Goal: Task Accomplishment & Management: Complete application form

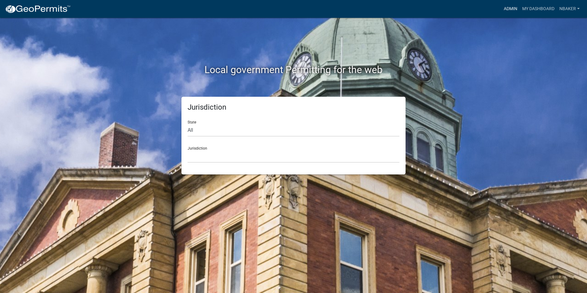
click at [504, 10] on link "Admin" at bounding box center [510, 9] width 18 height 12
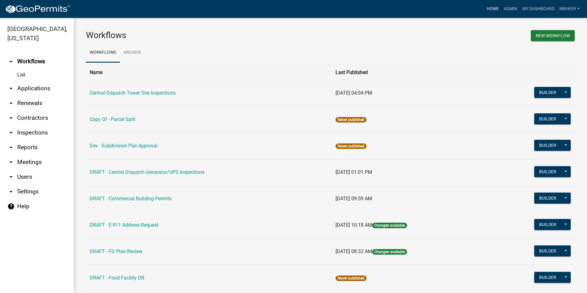
click at [486, 10] on link "Home" at bounding box center [492, 9] width 17 height 12
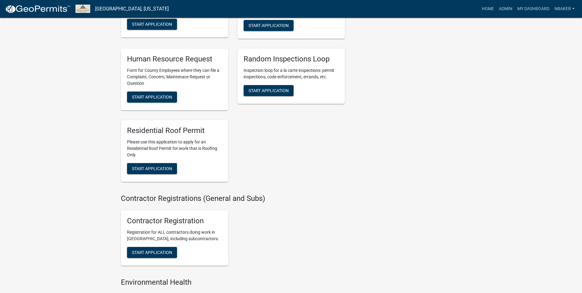
scroll to position [982, 0]
click at [171, 171] on span "Start Application" at bounding box center [152, 168] width 40 height 5
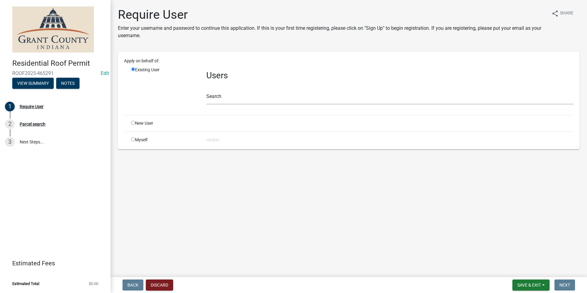
click at [134, 139] on input "radio" at bounding box center [133, 139] width 4 height 4
radio input "true"
radio input "false"
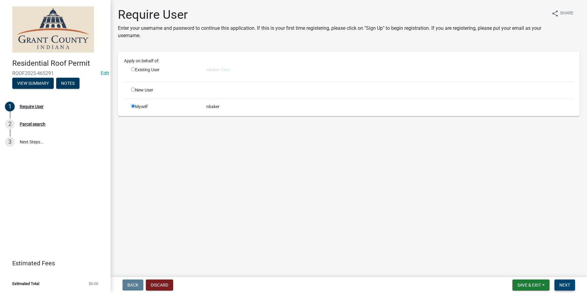
click at [567, 282] on button "Next" at bounding box center [564, 284] width 21 height 11
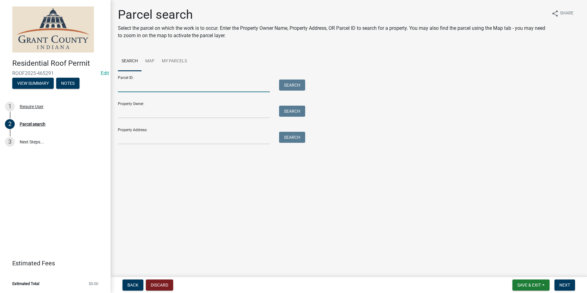
click at [165, 87] on input "Parcel ID:" at bounding box center [194, 86] width 152 height 13
click at [123, 142] on input "Property Address:" at bounding box center [194, 138] width 152 height 13
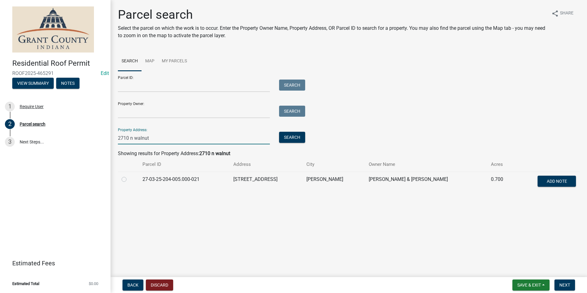
type input "2710 n walnut"
click at [129, 176] on label at bounding box center [129, 176] width 0 height 0
click at [129, 180] on input "radio" at bounding box center [131, 178] width 4 height 4
radio input "true"
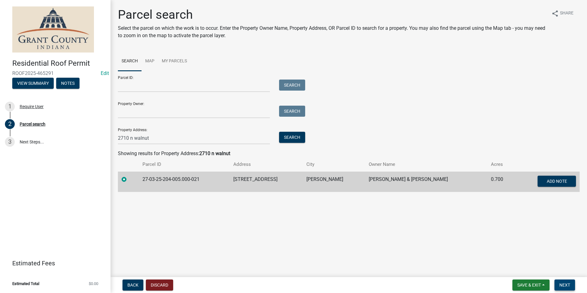
click at [562, 285] on span "Next" at bounding box center [564, 284] width 11 height 5
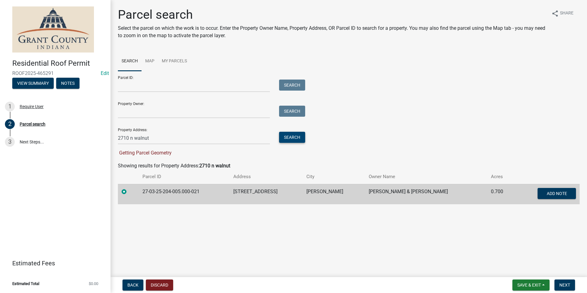
click at [287, 137] on button "Search" at bounding box center [292, 137] width 26 height 11
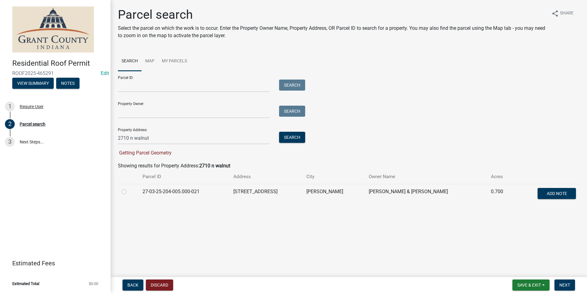
click at [129, 188] on label at bounding box center [129, 188] width 0 height 0
click at [129, 192] on input "radio" at bounding box center [131, 190] width 4 height 4
radio input "true"
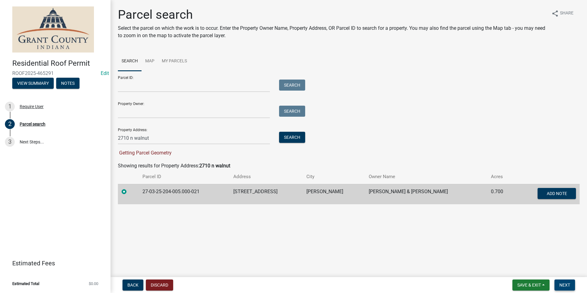
click at [566, 281] on button "Next" at bounding box center [564, 284] width 21 height 11
click at [294, 141] on button "Search" at bounding box center [292, 137] width 26 height 11
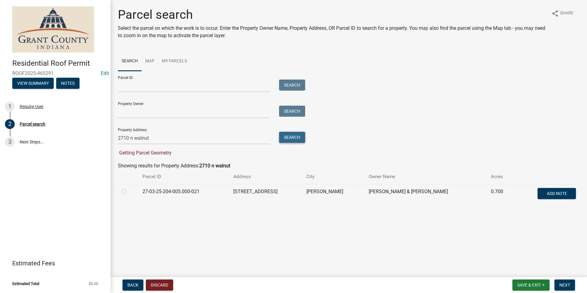
click at [294, 141] on button "Search" at bounding box center [292, 137] width 26 height 11
click at [129, 188] on label at bounding box center [129, 188] width 0 height 0
click at [129, 192] on input "radio" at bounding box center [131, 190] width 4 height 4
radio input "true"
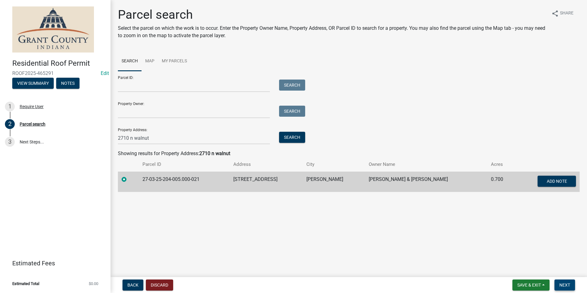
click at [565, 285] on span "Next" at bounding box center [564, 284] width 11 height 5
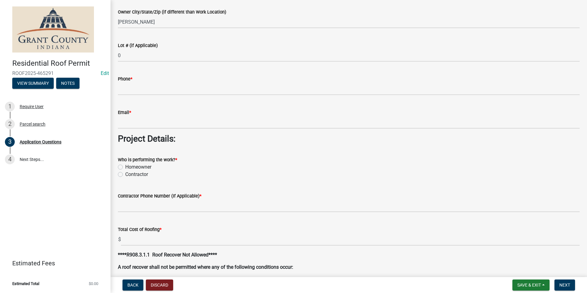
scroll to position [399, 0]
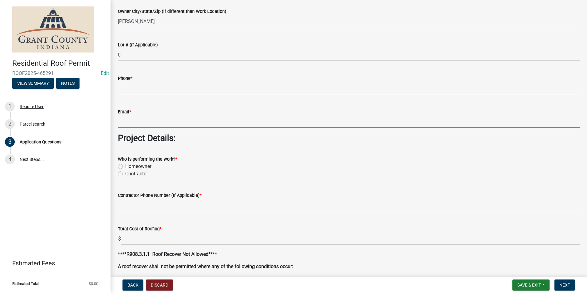
click at [168, 123] on input "Email *" at bounding box center [349, 121] width 462 height 13
click at [163, 120] on input "Email *" at bounding box center [349, 121] width 462 height 13
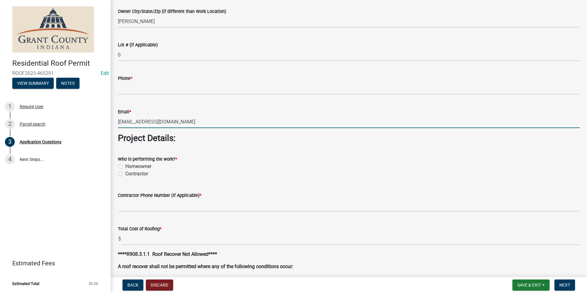
type input "noemail@gmail.com"
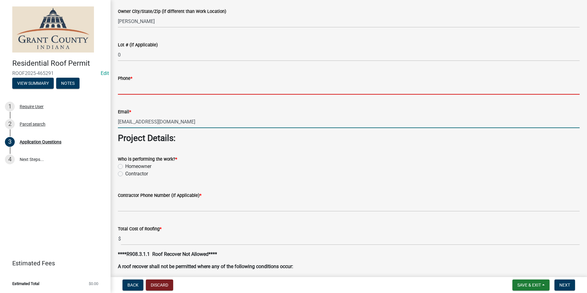
click at [176, 87] on input "Phone *" at bounding box center [349, 88] width 462 height 13
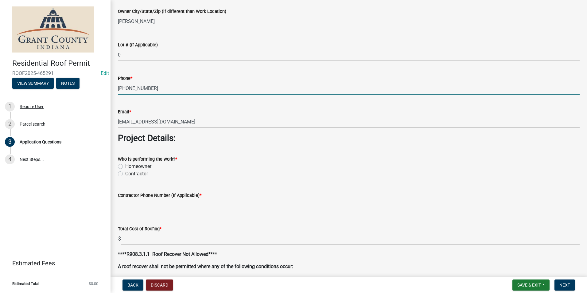
type input "260-525-1640"
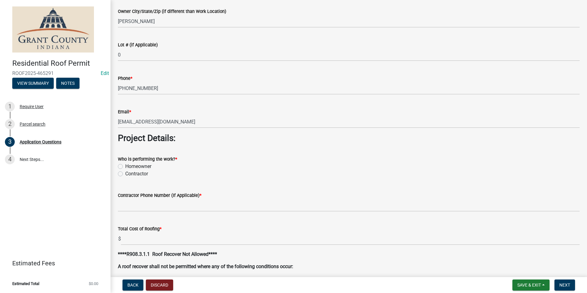
scroll to position [395, 0]
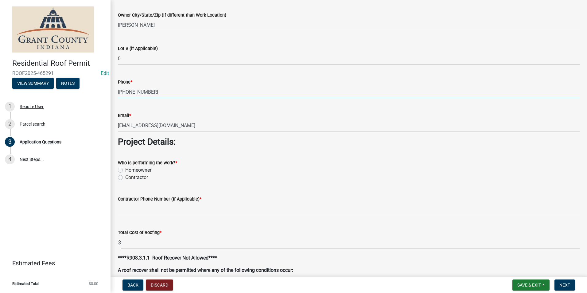
drag, startPoint x: 166, startPoint y: 90, endPoint x: 113, endPoint y: 91, distance: 52.8
click at [113, 91] on div "Phone * 260-525-1640" at bounding box center [348, 84] width 471 height 29
click at [115, 178] on div "Who is performing the work? * Homeowner Contractor" at bounding box center [348, 166] width 471 height 29
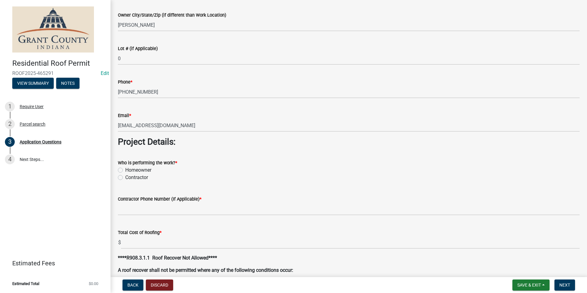
click at [125, 178] on label "Contractor" at bounding box center [136, 177] width 23 height 7
click at [125, 178] on input "Contractor" at bounding box center [127, 176] width 4 height 4
radio input "true"
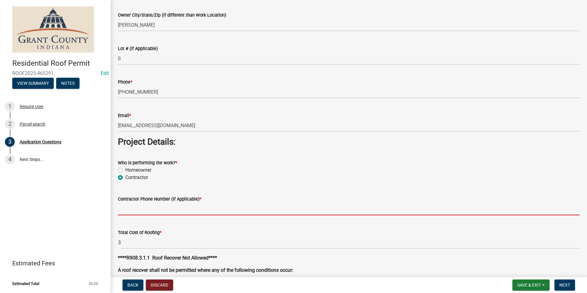
click at [141, 208] on input "Contractor Phone Number (If Applicable) *" at bounding box center [349, 209] width 462 height 13
paste input "260-525-1640"
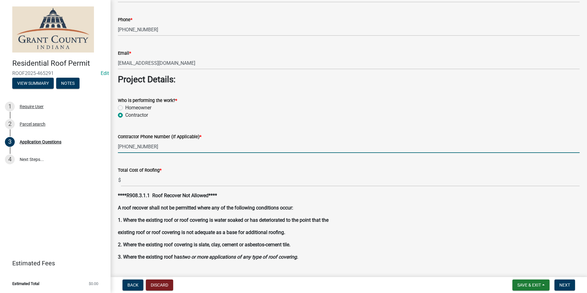
scroll to position [518, 0]
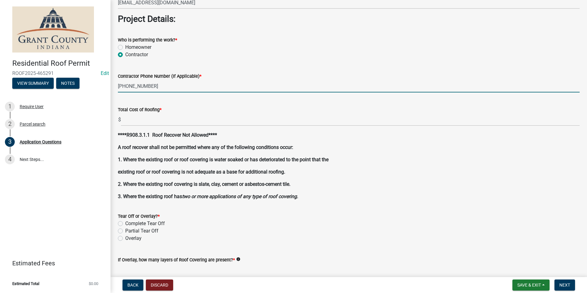
type input "260-525-1640"
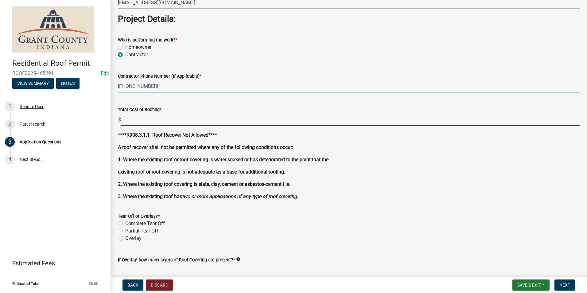
click at [160, 120] on input "text" at bounding box center [350, 119] width 459 height 13
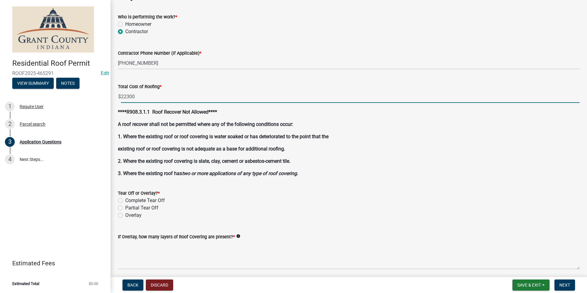
scroll to position [610, 0]
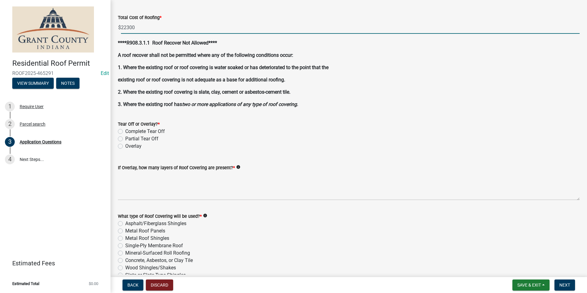
type input "22300.00"
click at [125, 146] on label "Overlay" at bounding box center [133, 145] width 16 height 7
click at [125, 146] on input "Overlay" at bounding box center [127, 144] width 4 height 4
radio input "true"
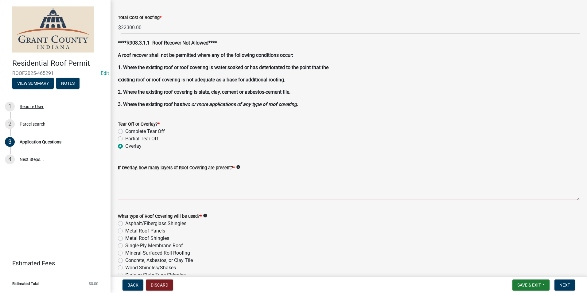
click at [140, 178] on textarea "If Overlay, how many layers of Roof Covering are present? *" at bounding box center [349, 185] width 462 height 29
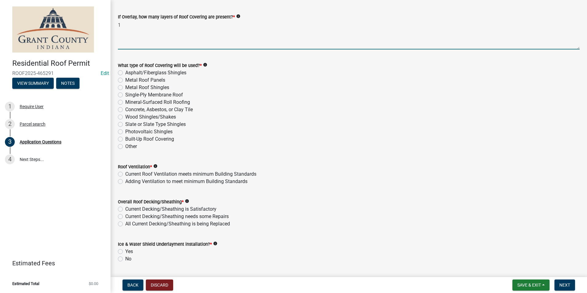
scroll to position [764, 0]
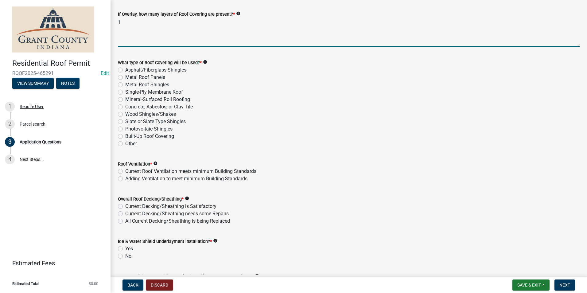
type textarea "1"
click at [125, 77] on label "Metal Roof Panels" at bounding box center [145, 77] width 40 height 7
click at [125, 77] on input "Metal Roof Panels" at bounding box center [127, 76] width 4 height 4
radio input "true"
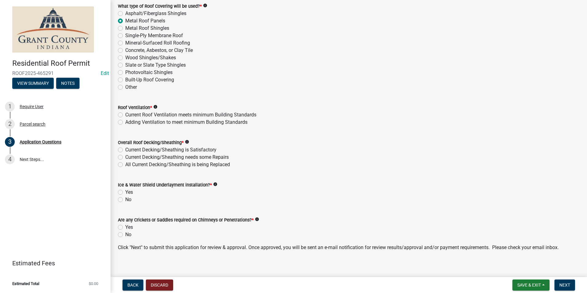
scroll to position [826, 0]
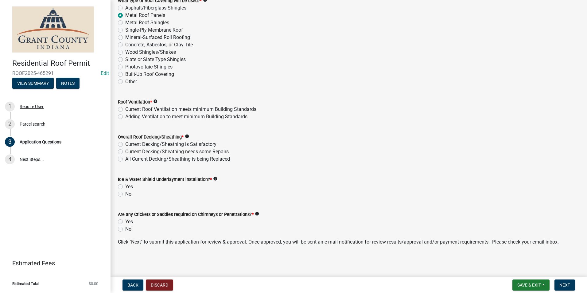
click at [125, 110] on label "Current Roof Ventilation meets minimum Building Standards" at bounding box center [190, 109] width 131 height 7
click at [125, 110] on input "Current Roof Ventilation meets minimum Building Standards" at bounding box center [127, 108] width 4 height 4
radio input "true"
click at [125, 144] on label "Current Decking/Sheathing is Satisfactory" at bounding box center [170, 144] width 91 height 7
click at [125, 144] on input "Current Decking/Sheathing is Satisfactory" at bounding box center [127, 143] width 4 height 4
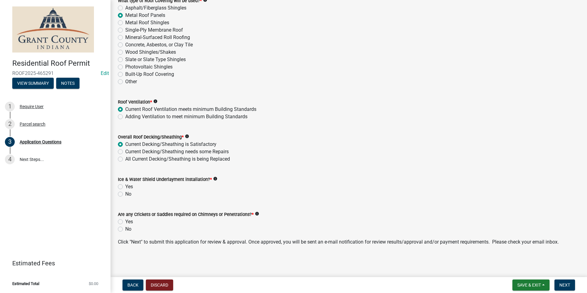
radio input "true"
click at [125, 190] on div "Yes" at bounding box center [349, 186] width 462 height 7
click at [125, 187] on label "Yes" at bounding box center [129, 186] width 8 height 7
click at [125, 187] on input "Yes" at bounding box center [127, 185] width 4 height 4
radio input "true"
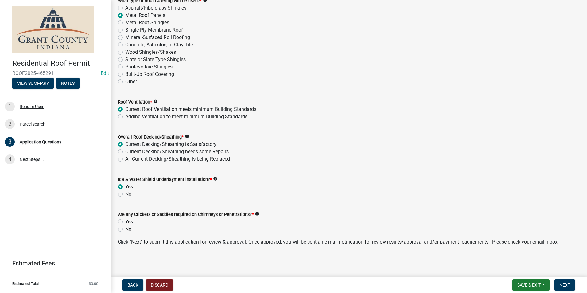
click at [125, 230] on label "No" at bounding box center [128, 228] width 6 height 7
click at [125, 229] on input "No" at bounding box center [127, 227] width 4 height 4
radio input "true"
click at [565, 284] on span "Next" at bounding box center [564, 284] width 11 height 5
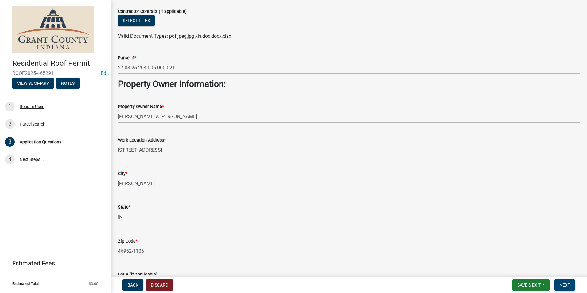
scroll to position [0, 0]
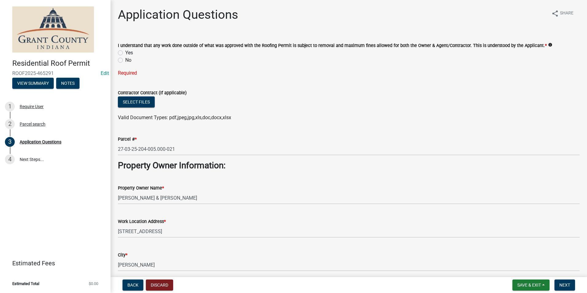
click at [125, 53] on label "Yes" at bounding box center [129, 52] width 8 height 7
click at [125, 53] on input "Yes" at bounding box center [127, 51] width 4 height 4
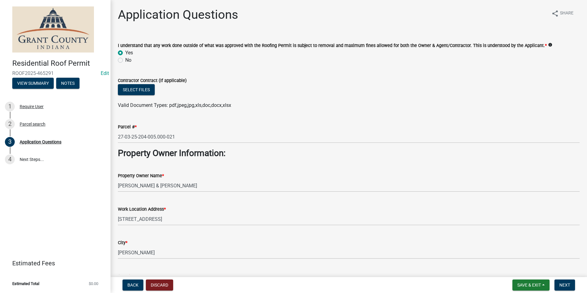
radio input "true"
click at [572, 282] on button "Next" at bounding box center [564, 284] width 21 height 11
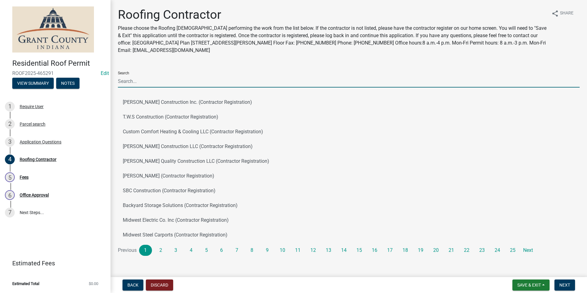
click at [146, 79] on input "Search" at bounding box center [349, 81] width 462 height 13
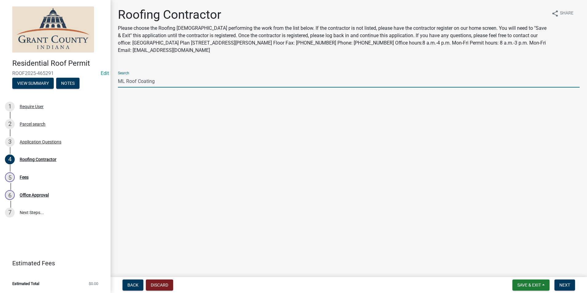
type input "ML Roof Coatings"
drag, startPoint x: 162, startPoint y: 80, endPoint x: 109, endPoint y: 81, distance: 52.8
click at [109, 81] on div "Residential Roof Permit ROOF2025-465291 Edit View Summary Notes 1 Require User …" at bounding box center [293, 146] width 587 height 293
type input "M"
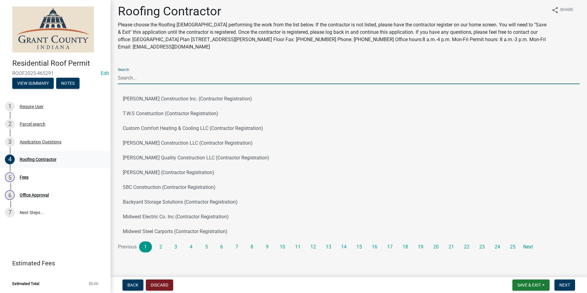
scroll to position [5, 0]
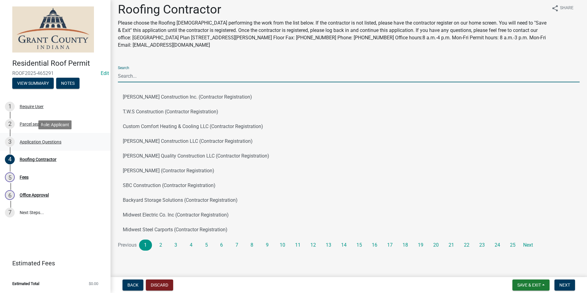
click at [40, 140] on div "Application Questions" at bounding box center [41, 142] width 42 height 4
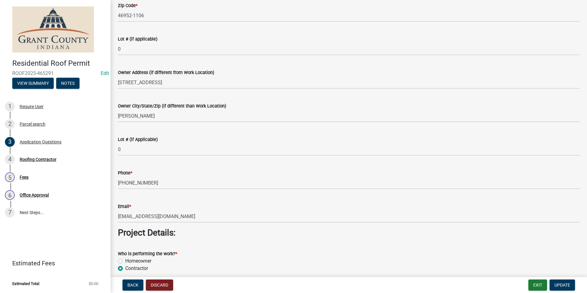
scroll to position [307, 0]
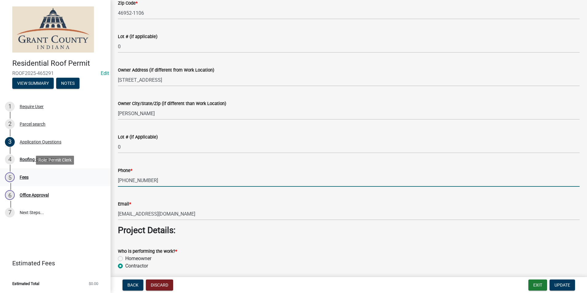
drag, startPoint x: 187, startPoint y: 177, endPoint x: 102, endPoint y: 174, distance: 85.1
click at [102, 174] on div "Residential Roof Permit ROOF2025-465291 Edit View Summary Notes 1 Require User …" at bounding box center [293, 146] width 587 height 293
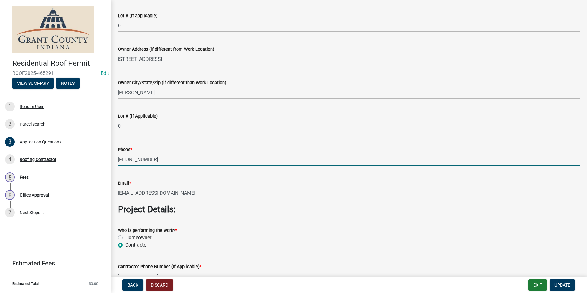
scroll to position [368, 0]
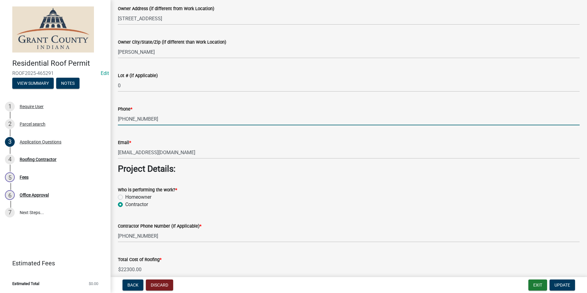
click at [170, 119] on input "260-525-1640" at bounding box center [349, 119] width 462 height 13
drag, startPoint x: 167, startPoint y: 119, endPoint x: 113, endPoint y: 119, distance: 54.3
click at [113, 119] on div "Application Questions share Share I understand that any work done outside of wh…" at bounding box center [349, 176] width 476 height 1074
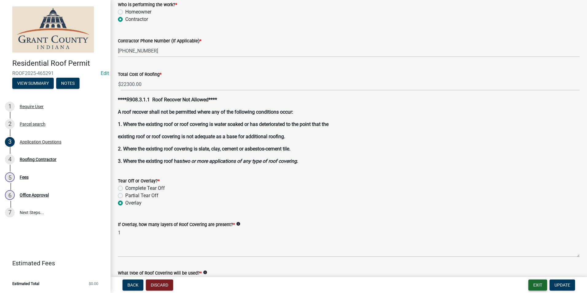
scroll to position [614, 0]
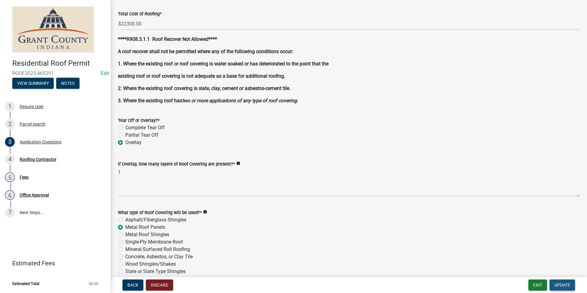
click at [563, 285] on span "Update" at bounding box center [562, 284] width 16 height 5
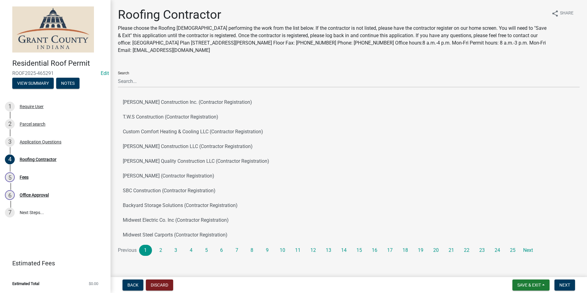
click at [151, 74] on div "Search" at bounding box center [349, 76] width 462 height 21
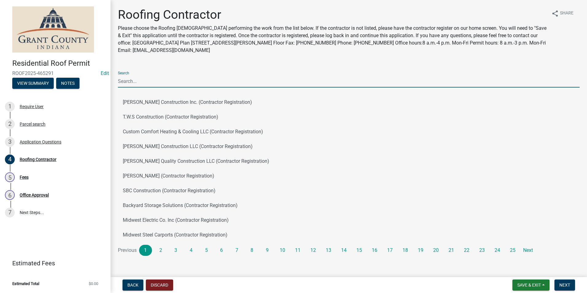
click at [150, 80] on input "Search" at bounding box center [349, 81] width 462 height 13
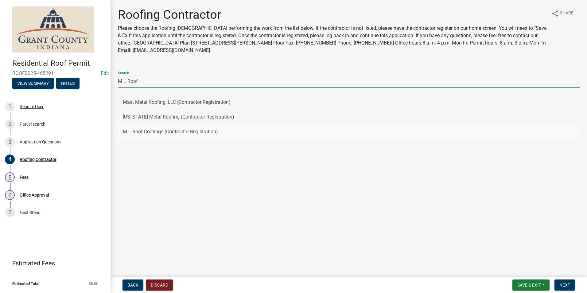
type input "M L Roof"
click at [155, 134] on button "M L Roof Coatings (Contractor Registration)" at bounding box center [349, 131] width 462 height 15
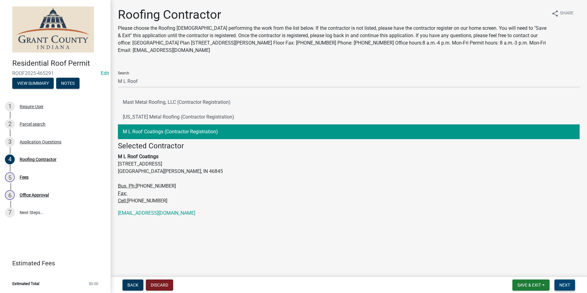
click at [567, 281] on button "Next" at bounding box center [564, 284] width 21 height 11
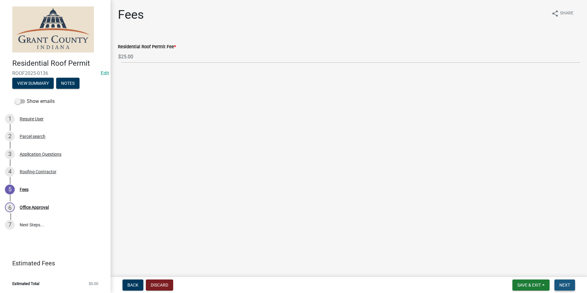
click at [567, 281] on button "Next" at bounding box center [564, 284] width 21 height 11
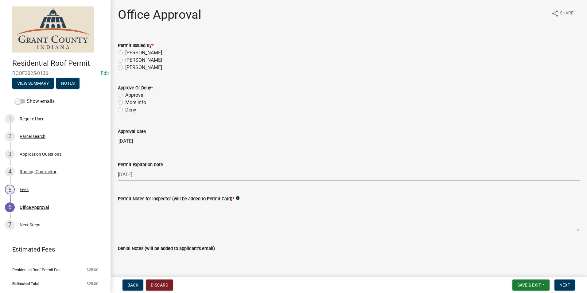
click at [125, 52] on label "Nolan Baker" at bounding box center [143, 52] width 37 height 7
click at [125, 52] on input "Nolan Baker" at bounding box center [127, 51] width 4 height 4
radio input "true"
click at [125, 93] on label "Approve" at bounding box center [134, 94] width 18 height 7
click at [125, 93] on input "Approve" at bounding box center [127, 93] width 4 height 4
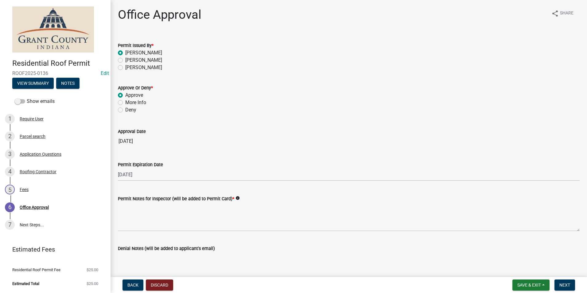
radio input "true"
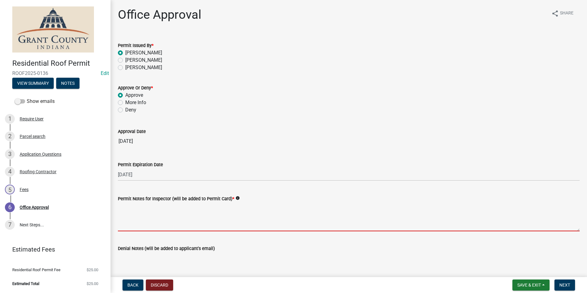
click at [152, 208] on textarea "Permit Notes for Inspector (will be added to Permit Card) *" at bounding box center [349, 216] width 462 height 29
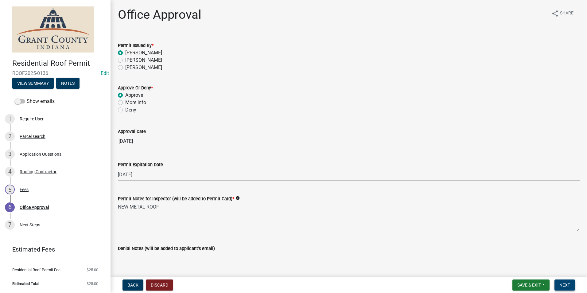
type textarea "NEW METAL ROOF"
click at [573, 283] on button "Next" at bounding box center [564, 284] width 21 height 11
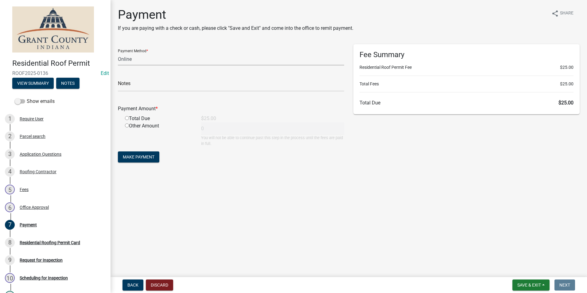
click at [177, 63] on select "Credit Card POS Check Cash Online" at bounding box center [231, 59] width 226 height 13
select select "0: 2"
click at [118, 53] on select "Credit Card POS Check Cash Online" at bounding box center [231, 59] width 226 height 13
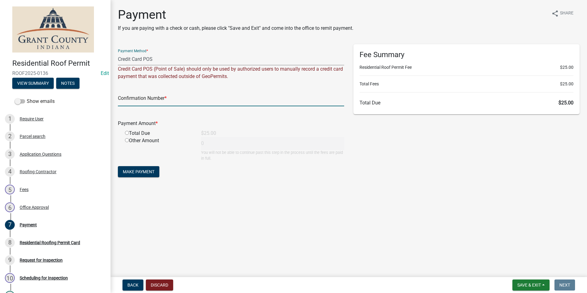
click at [160, 97] on input "text" at bounding box center [231, 100] width 226 height 13
paste input "14836820"
type input "14836820"
click at [127, 134] on input "radio" at bounding box center [127, 133] width 4 height 4
radio input "true"
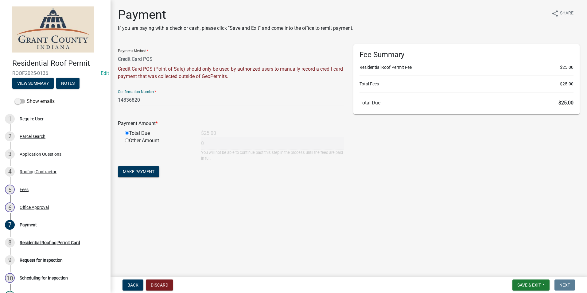
type input "25"
click at [134, 167] on button "Make Payment" at bounding box center [138, 171] width 41 height 11
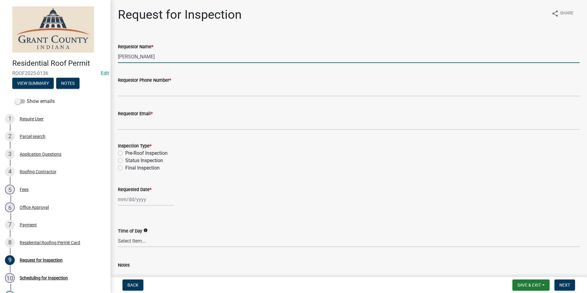
drag, startPoint x: 167, startPoint y: 60, endPoint x: 87, endPoint y: 63, distance: 80.2
click at [87, 63] on div "Residential Roof Permit ROOF2025-0136 Edit View Summary Notes Show emails 1 Req…" at bounding box center [293, 146] width 587 height 293
type input "m"
type input "Michael Schmidt"
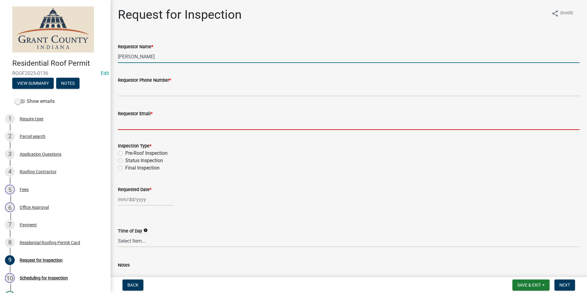
click at [168, 126] on input "Requestor Email *" at bounding box center [349, 123] width 462 height 13
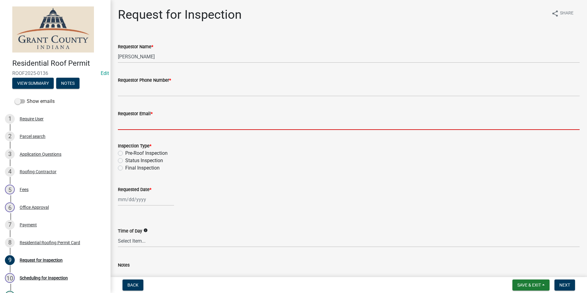
type input "noemail@gmail.com"
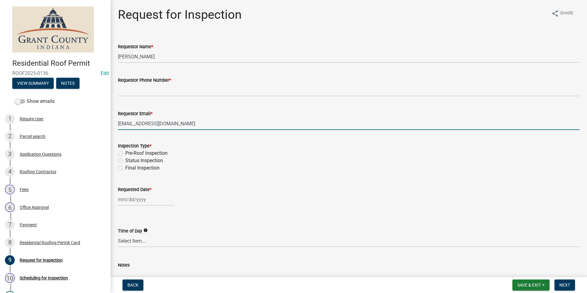
select select "8"
select select "2025"
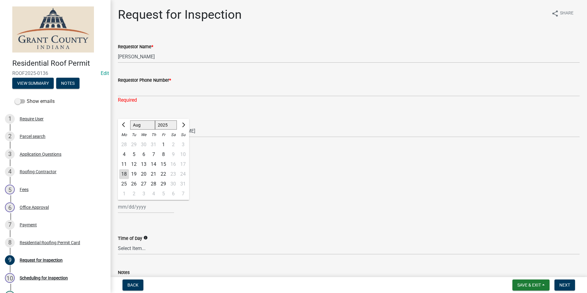
click at [133, 170] on div "19" at bounding box center [134, 174] width 10 height 10
type input "08/19/2025"
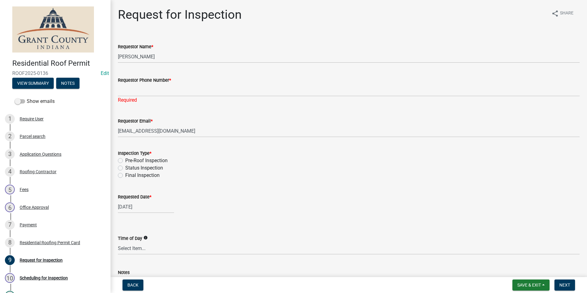
click at [125, 161] on label "Pre-Roof Inspection" at bounding box center [146, 160] width 42 height 7
click at [125, 161] on input "Pre-Roof Inspection" at bounding box center [127, 159] width 4 height 4
radio input "true"
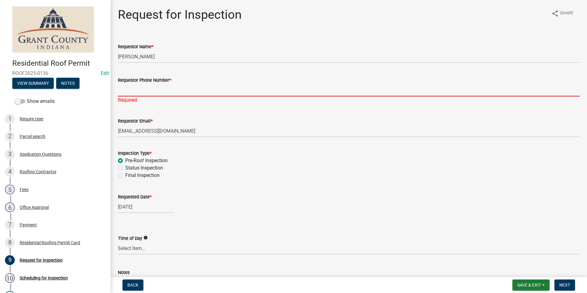
drag, startPoint x: 147, startPoint y: 92, endPoint x: 155, endPoint y: 90, distance: 7.9
click at [147, 92] on input "Requestor Phone Number *" at bounding box center [349, 90] width 462 height 13
paste input "(260) 525-1640"
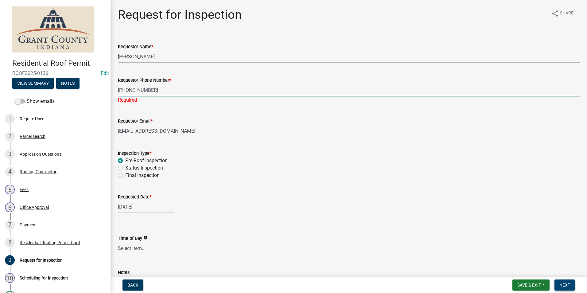
type input "(260) 525-1640"
click at [571, 283] on button "Next" at bounding box center [564, 284] width 21 height 11
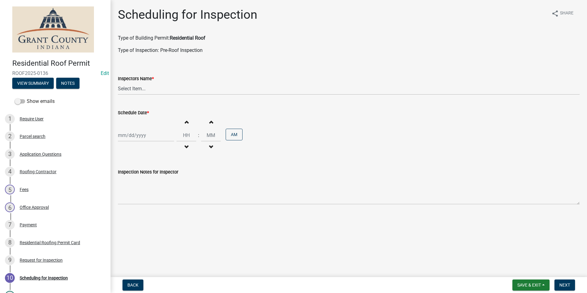
click at [181, 96] on wm-data-entity-input "Inspectors Name * Select Item... rberryhill (Randy Berryhill) jecouch (Jeffrey …" at bounding box center [349, 79] width 462 height 41
click at [175, 94] on select "Select Item... rberryhill (Randy Berryhill) jecouch (Jeffrey Couch) BBenefield …" at bounding box center [349, 88] width 462 height 13
select select "d7f9a44a-d2ea-4d3c-83b3-1aa71c950bd5"
click at [118, 82] on select "Select Item... rberryhill (Randy Berryhill) jecouch (Jeffrey Couch) BBenefield …" at bounding box center [349, 88] width 462 height 13
click at [155, 127] on div "Increment hours Decrement hours : Increment minutes Decrement minutes AM" at bounding box center [349, 135] width 462 height 38
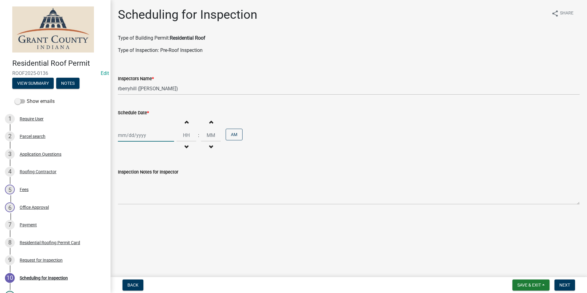
click at [154, 141] on div at bounding box center [146, 135] width 56 height 13
select select "8"
select select "2025"
drag, startPoint x: 134, startPoint y: 196, endPoint x: 141, endPoint y: 197, distance: 6.9
click at [134, 196] on div "19" at bounding box center [134, 197] width 10 height 10
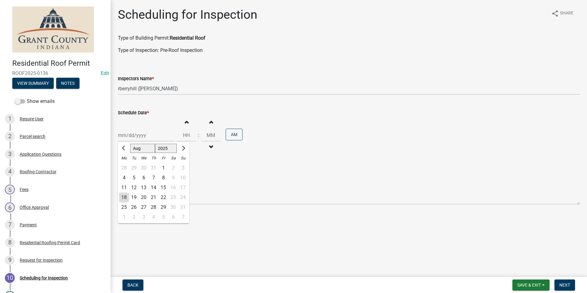
type input "08/19/2025"
click at [571, 284] on button "Next" at bounding box center [564, 284] width 21 height 11
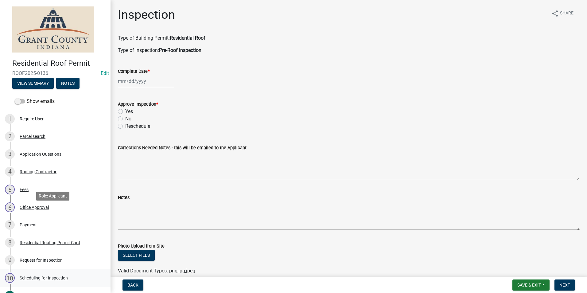
scroll to position [31, 0]
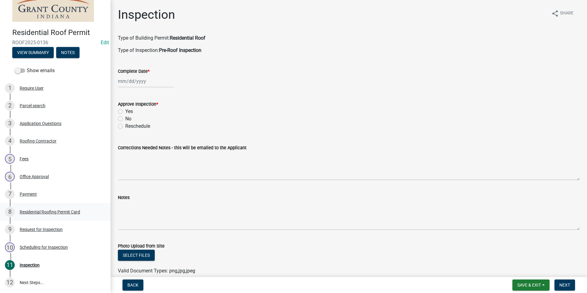
click at [53, 212] on div "Residential Roofing Permit Card" at bounding box center [50, 212] width 60 height 4
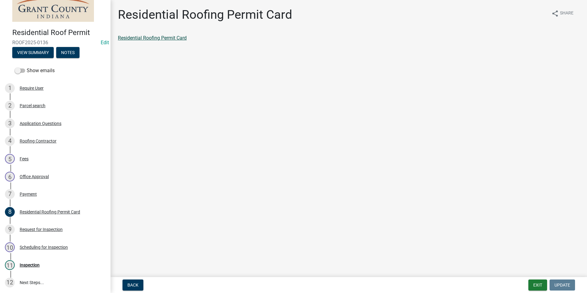
click at [139, 39] on link "Residential Roofing Permit Card" at bounding box center [152, 38] width 69 height 6
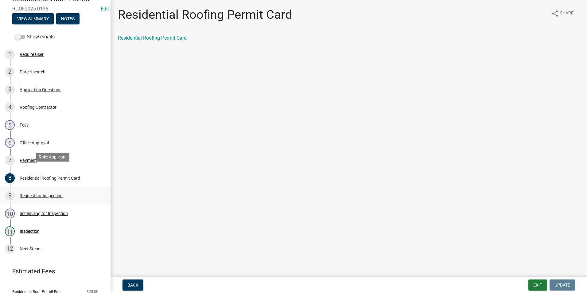
scroll to position [86, 0]
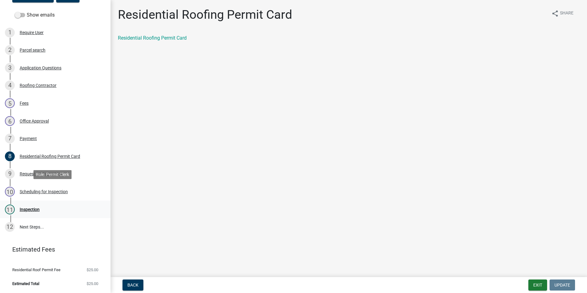
click at [41, 202] on link "11 Inspection" at bounding box center [55, 209] width 111 height 18
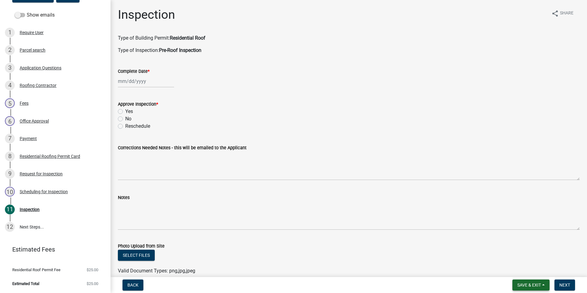
click at [523, 286] on span "Save & Exit" at bounding box center [529, 284] width 24 height 5
click at [515, 272] on button "Save & Exit" at bounding box center [524, 269] width 49 height 15
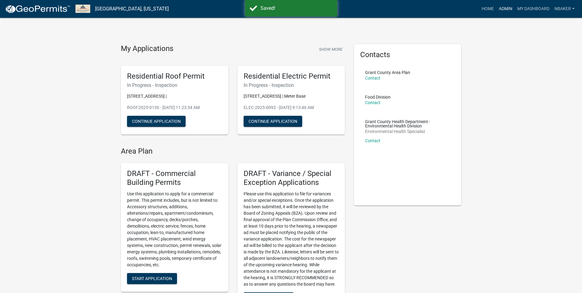
click at [506, 7] on link "Admin" at bounding box center [506, 9] width 18 height 12
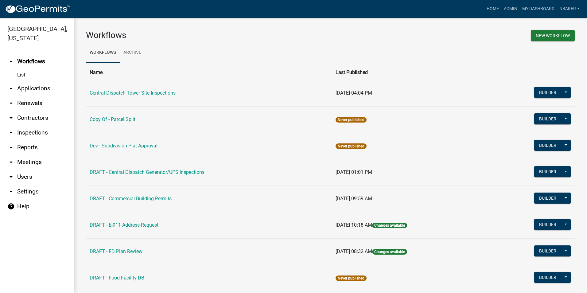
click at [28, 126] on link "arrow_drop_down Inspections" at bounding box center [37, 132] width 74 height 15
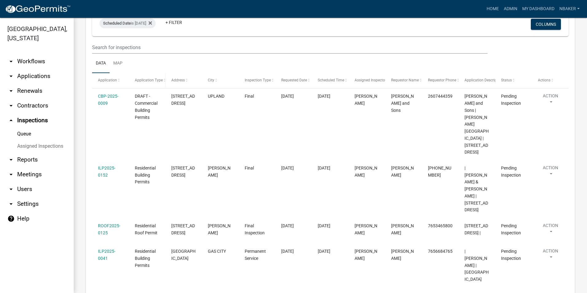
scroll to position [13, 0]
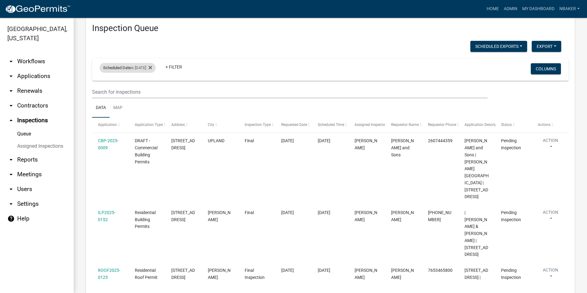
click at [147, 70] on div "Scheduled Date is 08/18/2025" at bounding box center [127, 68] width 56 height 10
click at [154, 89] on input "2025-08-18" at bounding box center [132, 90] width 43 height 13
type input "2025-08-19"
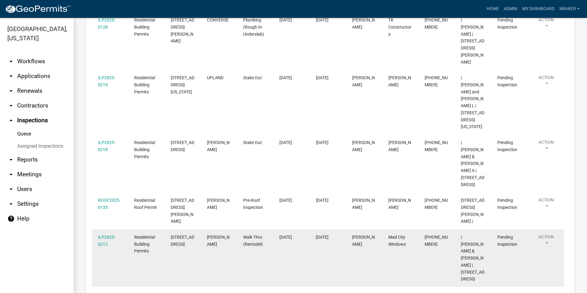
scroll to position [313, 0]
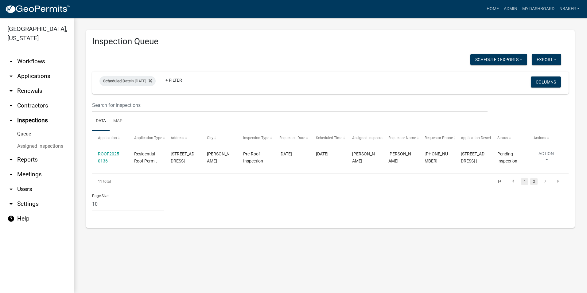
click at [523, 185] on link "1" at bounding box center [524, 181] width 7 height 7
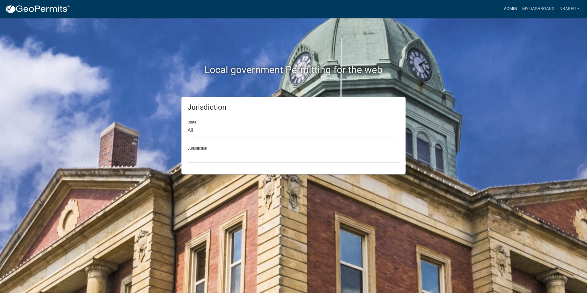
click at [507, 14] on link "Admin" at bounding box center [510, 9] width 18 height 12
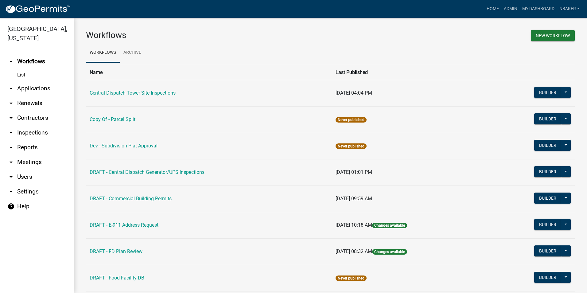
click at [29, 111] on link "arrow_drop_down Contractors" at bounding box center [37, 118] width 74 height 15
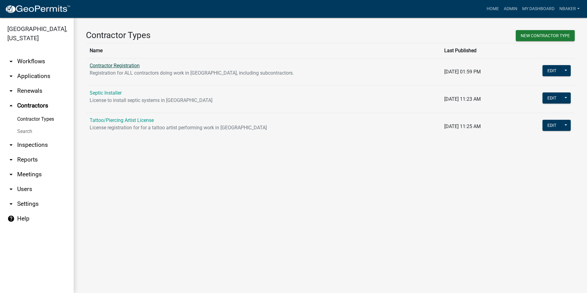
click at [126, 66] on link "Contractor Registration" at bounding box center [115, 66] width 50 height 6
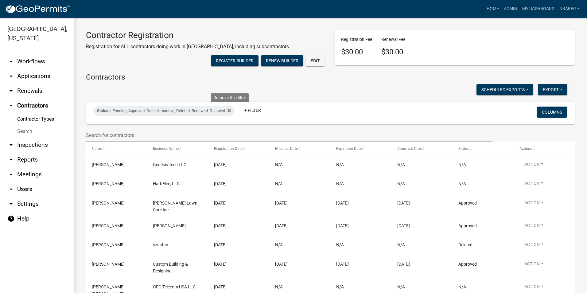
drag, startPoint x: 229, startPoint y: 123, endPoint x: 228, endPoint y: 126, distance: 3.4
click at [230, 113] on icon at bounding box center [228, 110] width 3 height 5
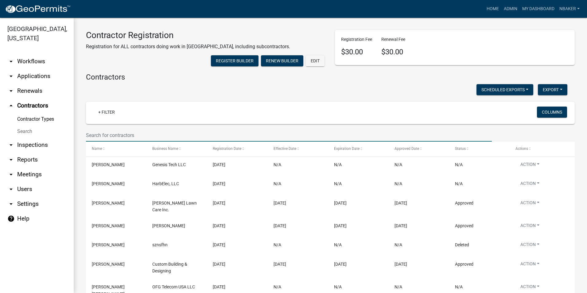
click at [205, 142] on input "text" at bounding box center [289, 135] width 406 height 13
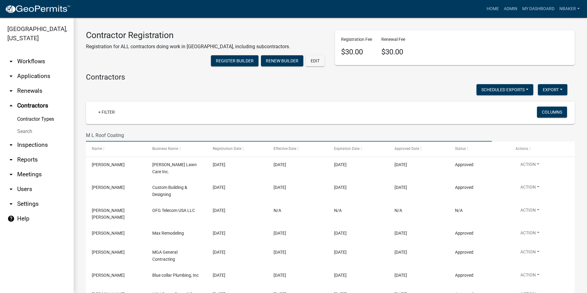
type input "M L Roof Coatings"
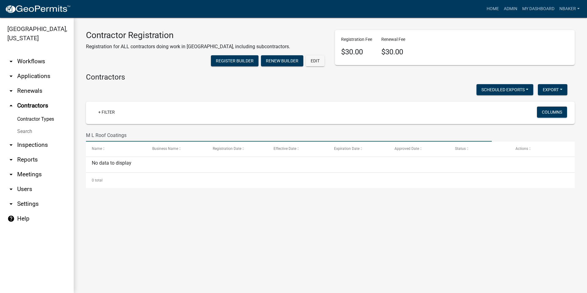
drag, startPoint x: 177, startPoint y: 152, endPoint x: 77, endPoint y: 147, distance: 100.2
click at [77, 147] on div "Contractor Registration Registration for ALL contractors doing work in Grant Co…" at bounding box center [330, 109] width 513 height 182
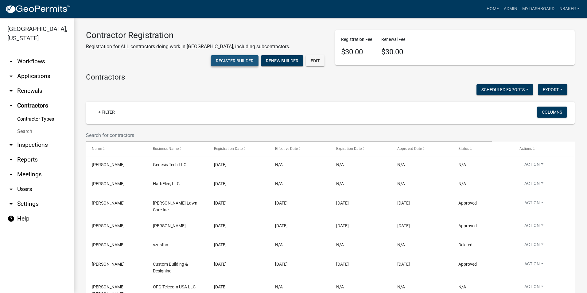
click at [258, 55] on button "Register Builder" at bounding box center [235, 60] width 48 height 11
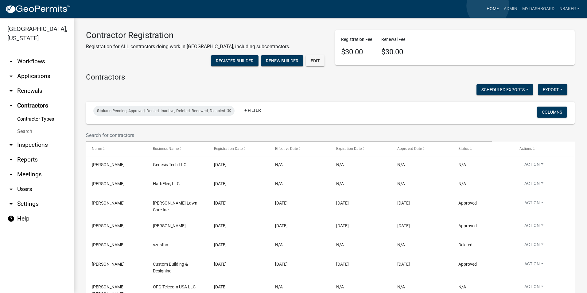
click at [488, 6] on link "Home" at bounding box center [492, 9] width 17 height 12
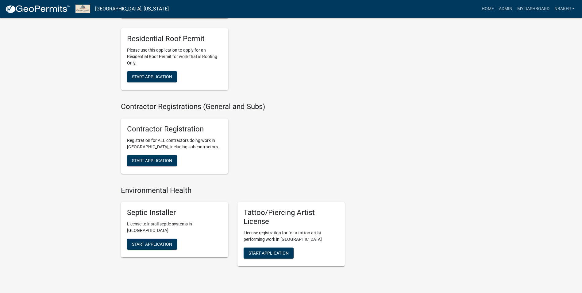
scroll to position [1074, 0]
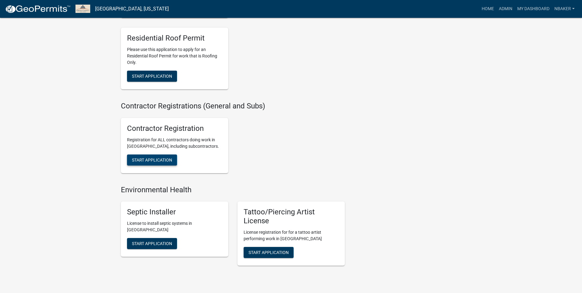
click at [157, 162] on span "Start Application" at bounding box center [152, 159] width 40 height 5
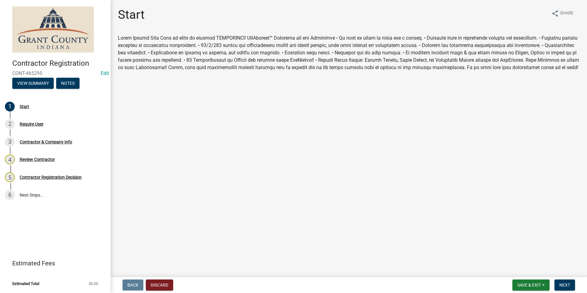
click at [560, 291] on nav "Back Discard Save & Exit Save Save & Exit Next" at bounding box center [349, 285] width 476 height 16
click at [562, 288] on button "Next" at bounding box center [564, 284] width 21 height 11
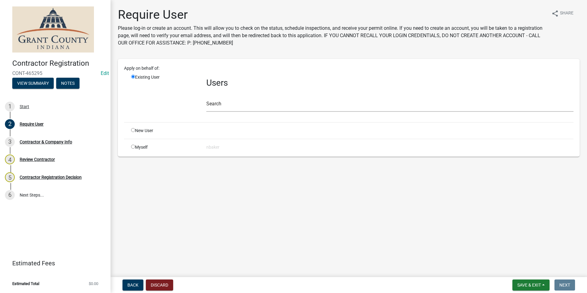
click at [132, 130] on input "radio" at bounding box center [133, 130] width 4 height 4
radio input "true"
radio input "false"
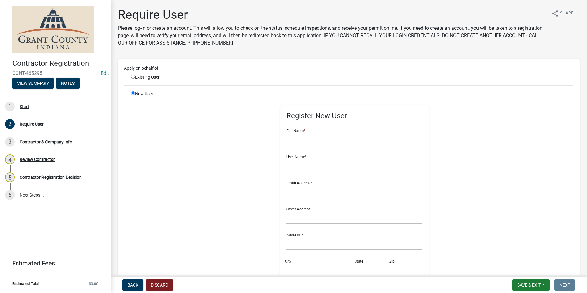
click at [340, 135] on input "text" at bounding box center [354, 139] width 136 height 13
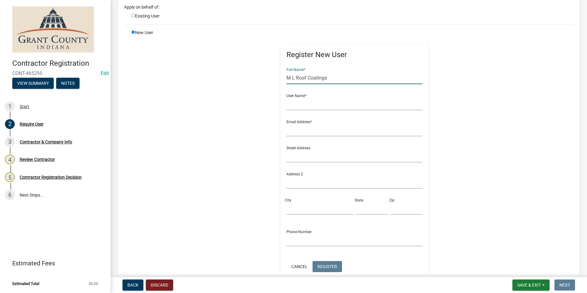
scroll to position [61, 0]
type input "M L Roof Coatings"
click at [315, 102] on input "text" at bounding box center [354, 103] width 136 height 13
click at [311, 130] on input "text" at bounding box center [354, 129] width 136 height 13
click at [310, 104] on input "mlroof" at bounding box center [354, 103] width 136 height 13
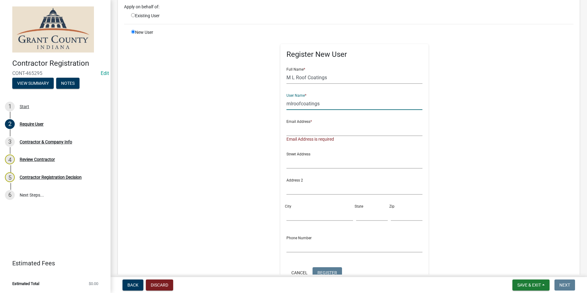
type input "mlroofcoatings"
click at [326, 134] on input "text" at bounding box center [354, 129] width 136 height 13
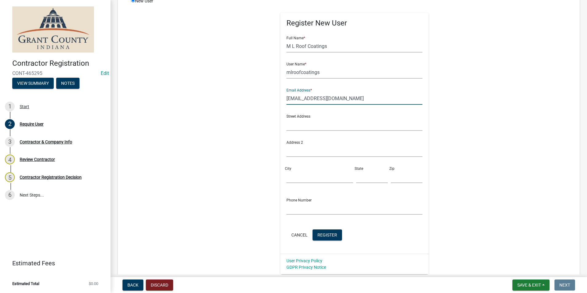
scroll to position [139, 0]
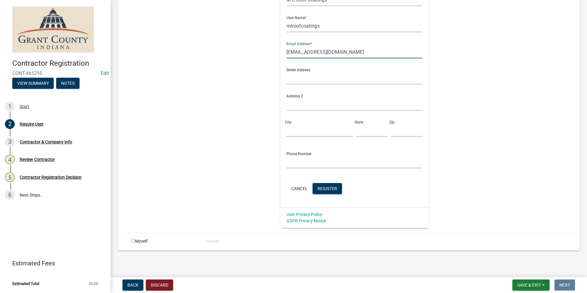
type input "noeamil@gmail.com"
click at [314, 166] on input "text" at bounding box center [354, 162] width 136 height 13
paste input "260-525-1640"
type input "260-525-1640"
click at [318, 188] on span "Register" at bounding box center [327, 188] width 20 height 5
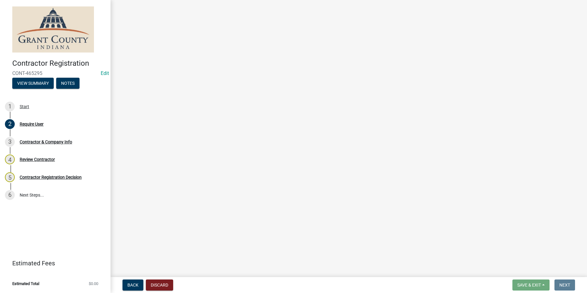
scroll to position [0, 0]
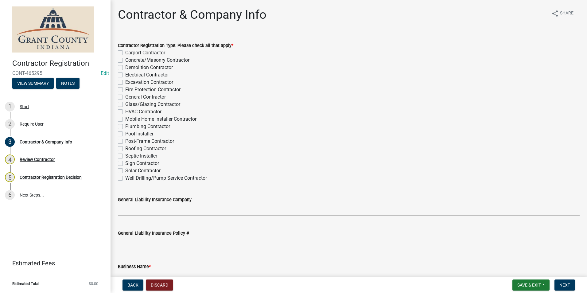
click at [125, 97] on label "General Contractor" at bounding box center [145, 96] width 41 height 7
click at [125, 97] on input "General Contractor" at bounding box center [127, 95] width 4 height 4
checkbox input "true"
checkbox input "false"
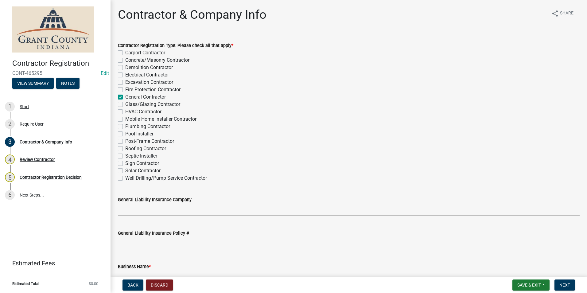
checkbox input "false"
checkbox input "true"
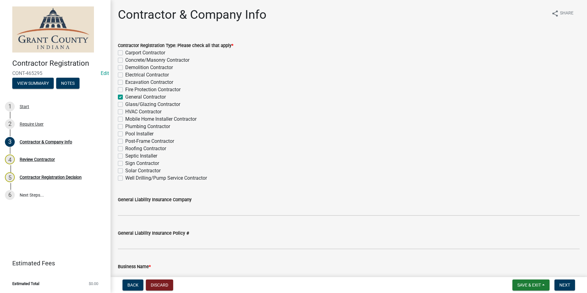
checkbox input "false"
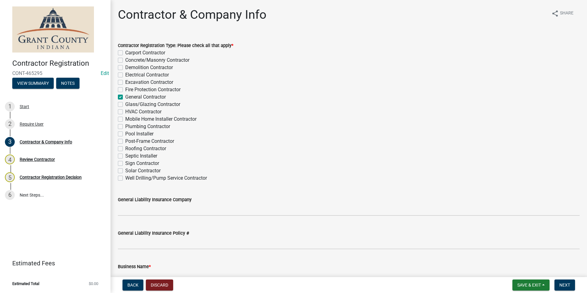
checkbox input "false"
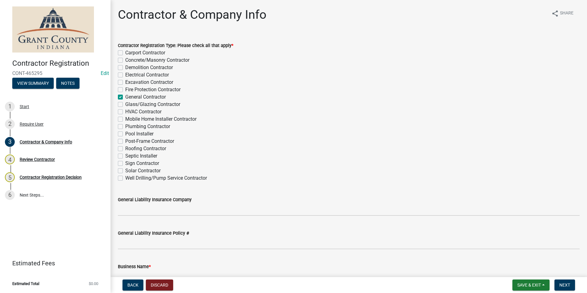
checkbox input "false"
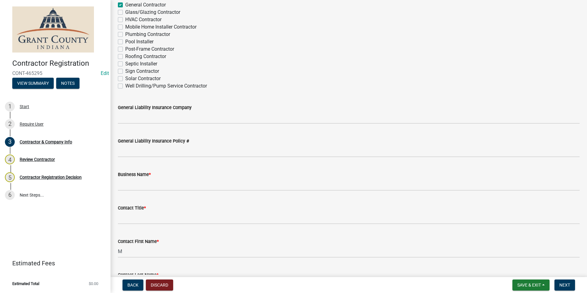
scroll to position [184, 0]
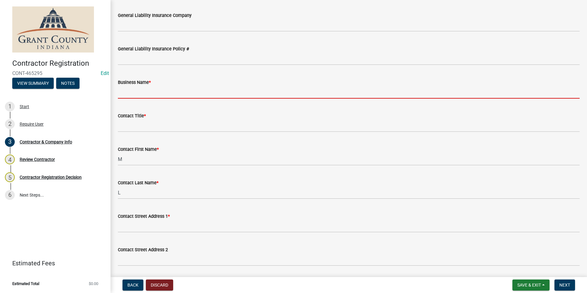
click at [142, 96] on input "Business Name *" at bounding box center [349, 92] width 462 height 13
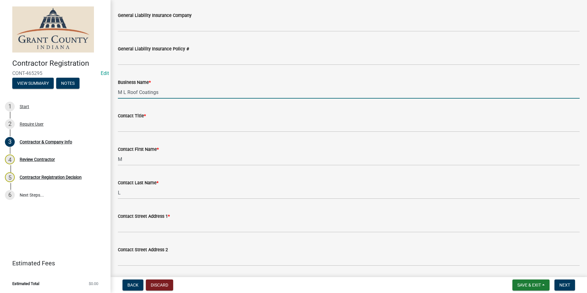
type input "M L Roof Coatings"
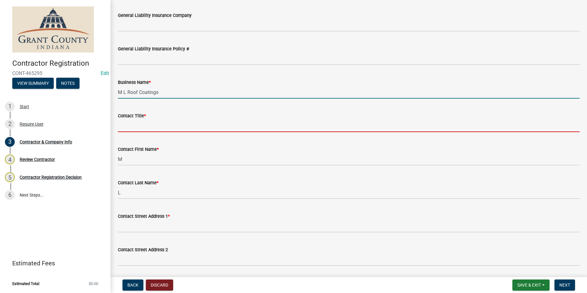
click at [134, 121] on input "Contact Title *" at bounding box center [349, 125] width 462 height 13
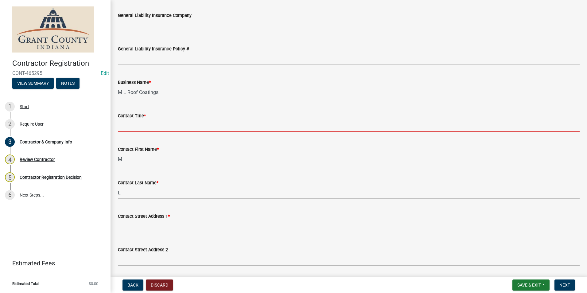
type input "Owner"
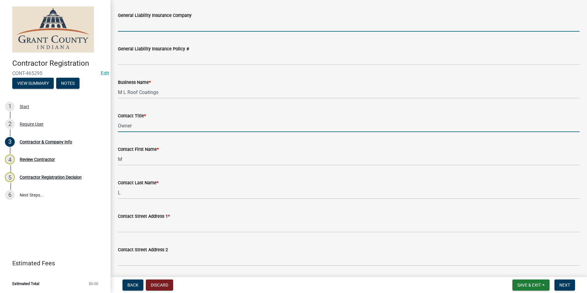
type input "Scottsdale Insurance company"
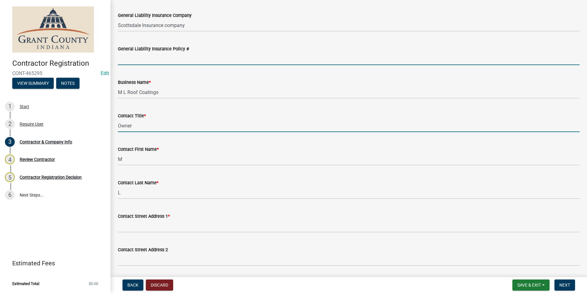
type input "CPS8178379"
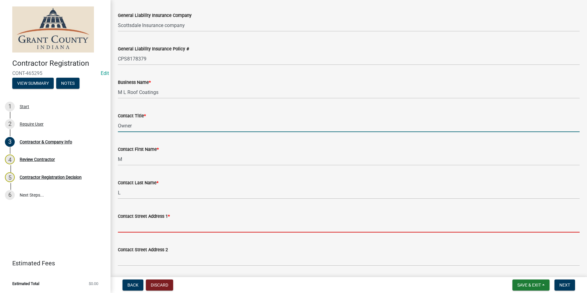
type input "[STREET_ADDRESS]"
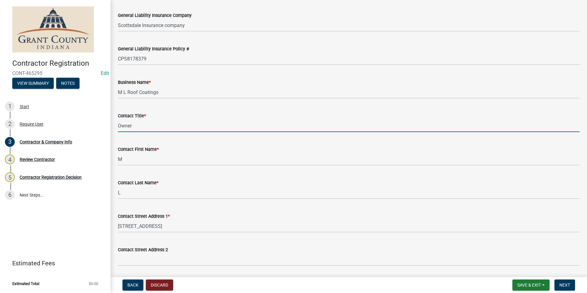
type input "[GEOGRAPHIC_DATA][PERSON_NAME]"
select select "IN"
type input "46845"
type input "[DOMAIN_NAME]"
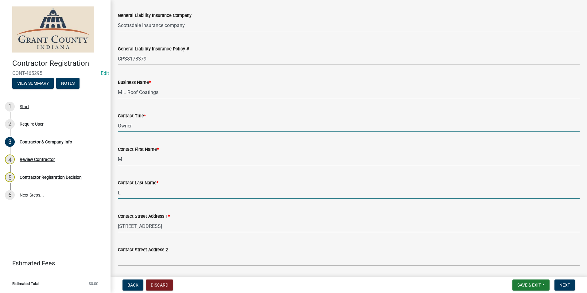
click at [124, 191] on input "L" at bounding box center [349, 192] width 462 height 13
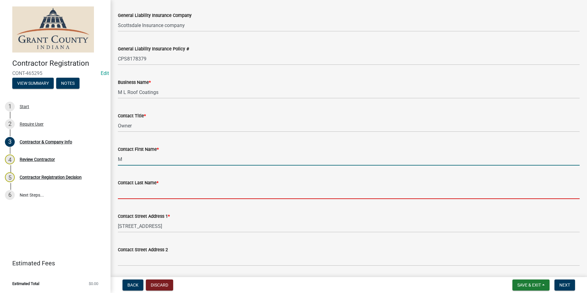
click at [139, 159] on input "M" at bounding box center [349, 159] width 462 height 13
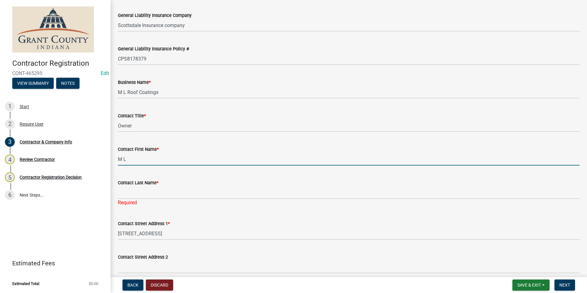
type input "M L"
click at [144, 200] on div "Required" at bounding box center [349, 202] width 462 height 7
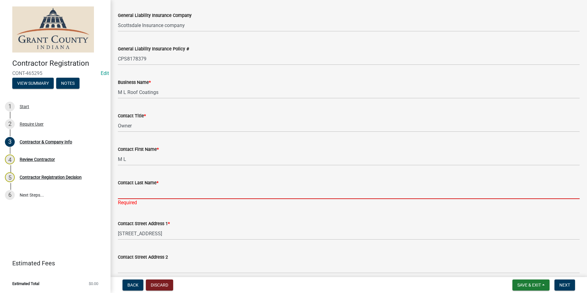
click at [145, 198] on input "Contact Last Name *" at bounding box center [349, 192] width 462 height 13
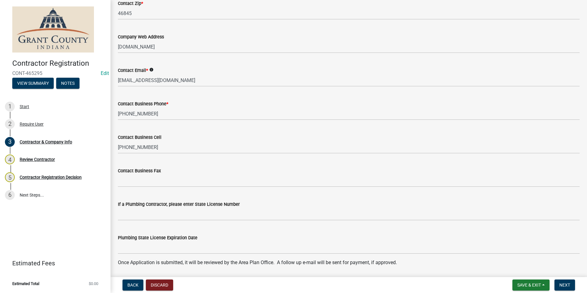
scroll to position [567, 0]
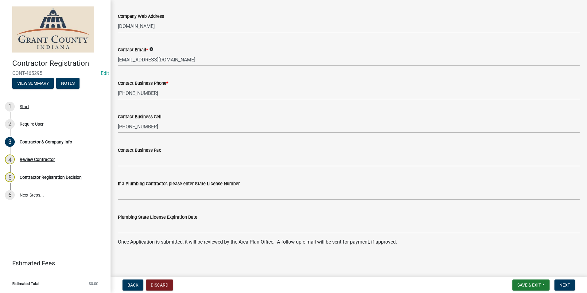
type input "Roof Coatings"
click at [562, 279] on nav "Back Discard Save & Exit Save Save & Exit Next" at bounding box center [349, 285] width 476 height 16
click at [573, 286] on button "Next" at bounding box center [564, 284] width 21 height 11
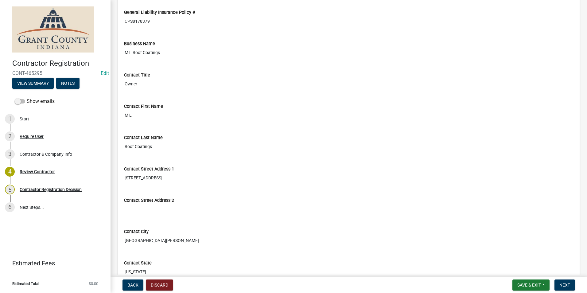
scroll to position [184, 0]
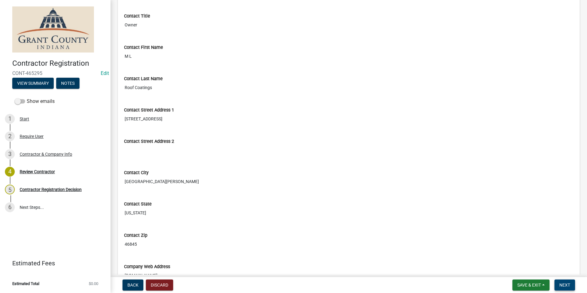
click at [567, 283] on span "Next" at bounding box center [564, 284] width 11 height 5
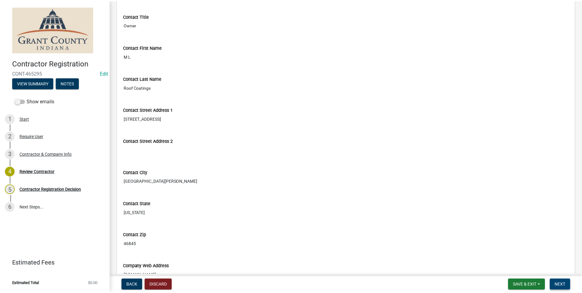
scroll to position [0, 0]
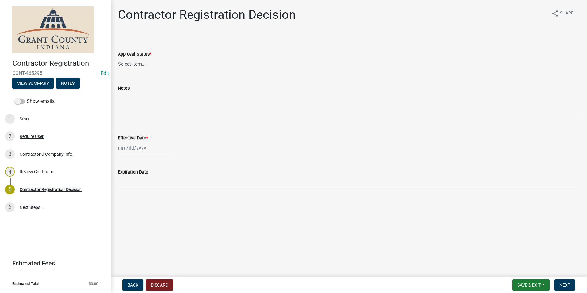
click at [168, 64] on select "Select Item... Approved Denied" at bounding box center [349, 64] width 462 height 13
click at [118, 58] on select "Select Item... Approved Denied" at bounding box center [349, 64] width 462 height 13
select select "4b86b809-39dd-4c68-9f3d-fdb3e7050482"
select select "8"
select select "2025"
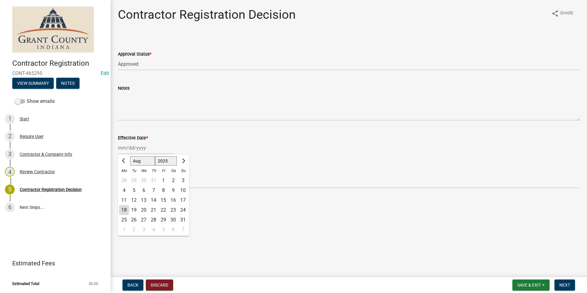
click at [155, 144] on div "Jan Feb Mar Apr May Jun Jul Aug Sep Oct Nov Dec 1525 1526 1527 1528 1529 1530 1…" at bounding box center [146, 148] width 56 height 13
click at [126, 209] on div "18" at bounding box center [124, 210] width 10 height 10
type input "[DATE]"
click at [560, 283] on span "Next" at bounding box center [564, 284] width 11 height 5
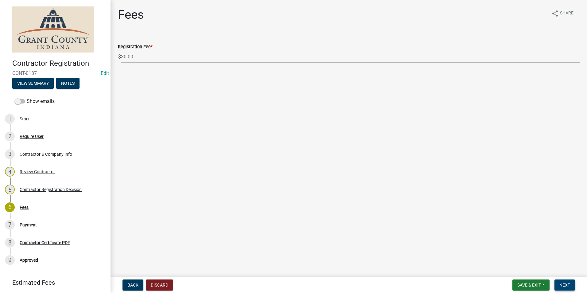
click at [560, 283] on span "Next" at bounding box center [564, 284] width 11 height 5
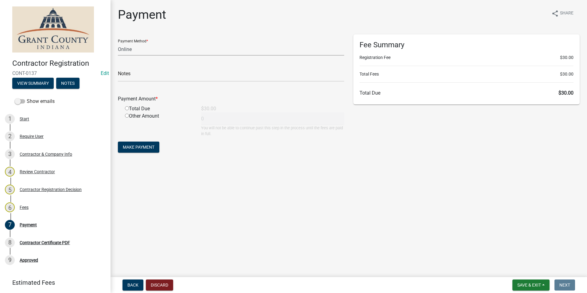
click at [148, 51] on select "Credit Card POS Check Cash Online" at bounding box center [231, 49] width 226 height 13
select select "0: 2"
click at [118, 43] on select "Credit Card POS Check Cash Online" at bounding box center [231, 49] width 226 height 13
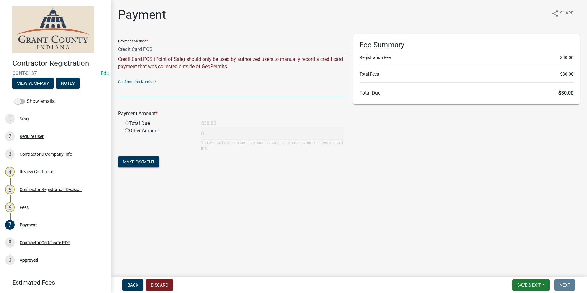
click at [144, 84] on input "text" at bounding box center [231, 90] width 226 height 13
paste input "14836820"
type input "14836820"
click at [126, 122] on input "radio" at bounding box center [127, 123] width 4 height 4
radio input "true"
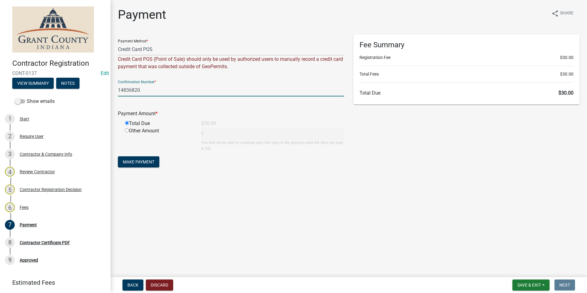
type input "30"
click at [137, 163] on span "Make Payment" at bounding box center [139, 161] width 32 height 5
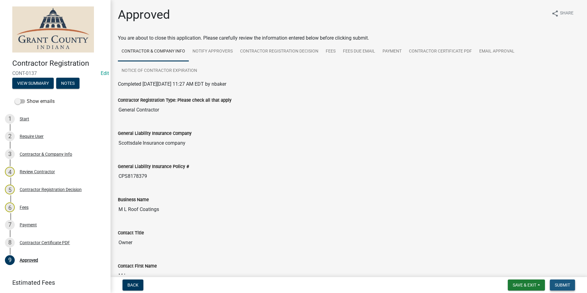
click at [559, 282] on span "Submit" at bounding box center [562, 284] width 15 height 5
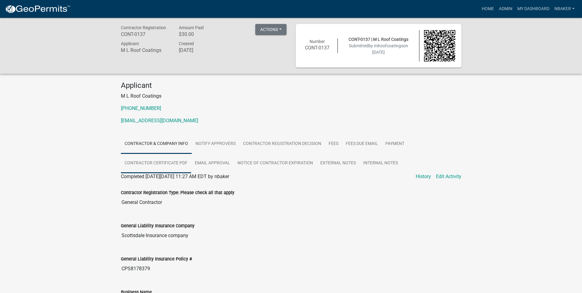
click at [167, 164] on link "Contractor Certificate PDF" at bounding box center [156, 163] width 70 height 20
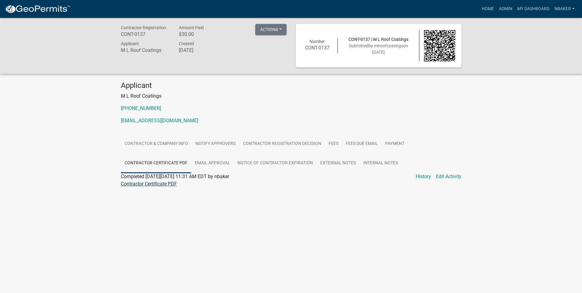
click at [157, 186] on link "Contractor Certificate PDF" at bounding box center [149, 184] width 56 height 6
click at [170, 148] on link "Contractor & Company Info" at bounding box center [156, 144] width 71 height 20
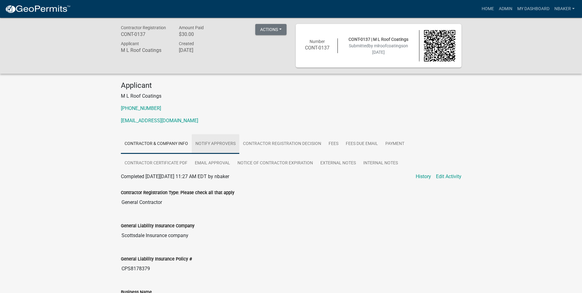
click at [212, 144] on link "Notify Approvers" at bounding box center [216, 144] width 48 height 20
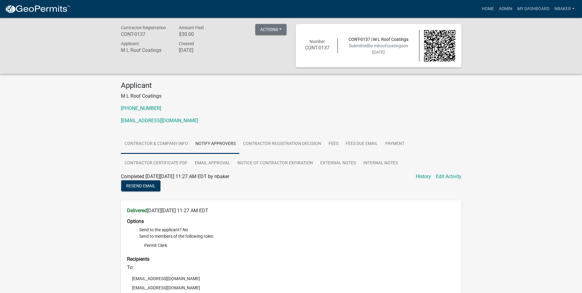
click at [172, 146] on link "Contractor & Company Info" at bounding box center [156, 144] width 71 height 20
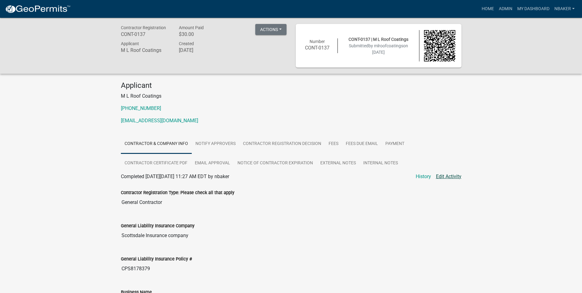
click at [438, 178] on link "Edit Activity" at bounding box center [448, 176] width 25 height 7
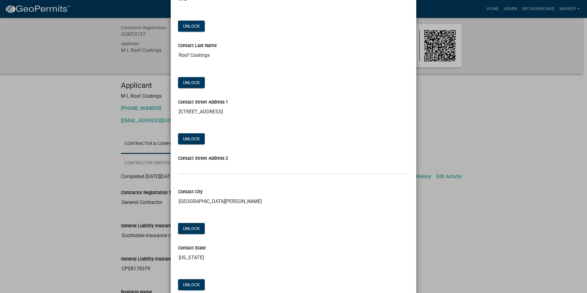
scroll to position [276, 0]
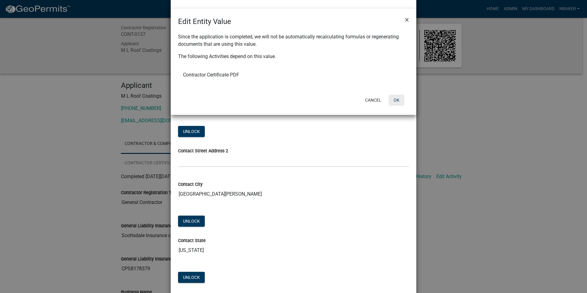
click at [399, 97] on button "OK" at bounding box center [397, 100] width 16 height 11
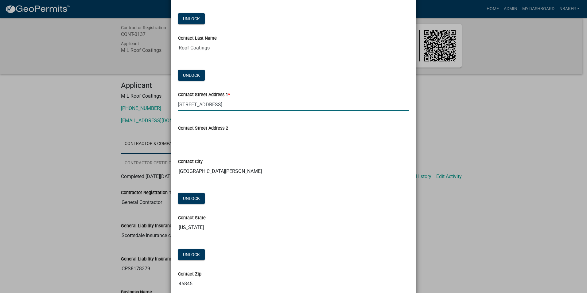
drag, startPoint x: 289, startPoint y: 104, endPoint x: 131, endPoint y: 103, distance: 157.5
click at [131, 103] on ngb-modal-window "Update Activity × Contractor Registration Type: Please check all that apply Gen…" at bounding box center [293, 146] width 587 height 293
type input "2"
type input "3248 S 500 W-1"
click at [180, 136] on input "Contact Street Address 2" at bounding box center [293, 138] width 231 height 13
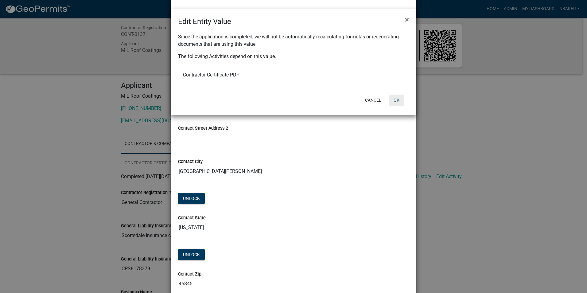
click at [400, 102] on button "OK" at bounding box center [397, 100] width 16 height 11
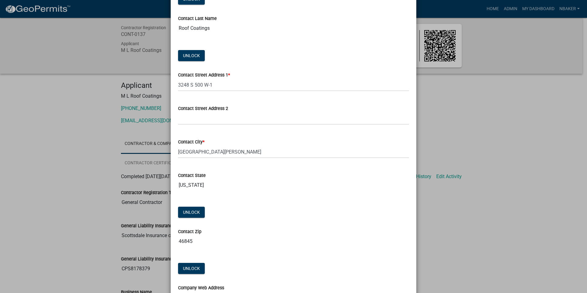
scroll to position [307, 0]
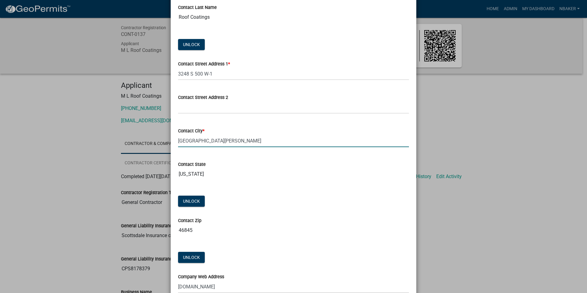
drag, startPoint x: 208, startPoint y: 139, endPoint x: 166, endPoint y: 136, distance: 42.8
click at [166, 136] on ngb-modal-window "Update Activity × Contractor Registration Type: Please check all that apply Gen…" at bounding box center [293, 146] width 587 height 293
type input "Bluffton"
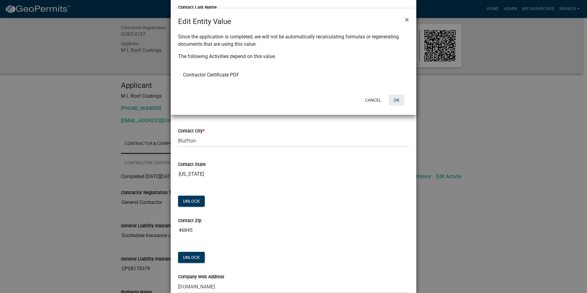
click at [398, 98] on button "OK" at bounding box center [397, 100] width 16 height 11
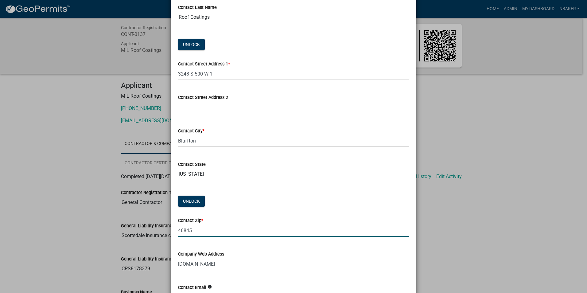
drag, startPoint x: 160, startPoint y: 232, endPoint x: 132, endPoint y: 236, distance: 28.0
click at [132, 236] on ngb-modal-window "Update Activity × Contractor Registration Type: Please check all that apply Gen…" at bounding box center [293, 146] width 587 height 293
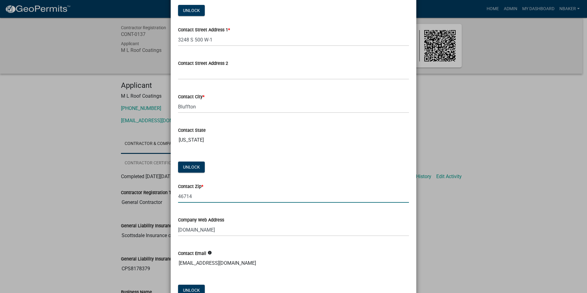
scroll to position [430, 0]
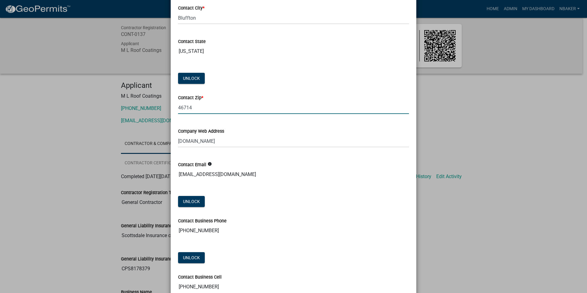
type input "46714"
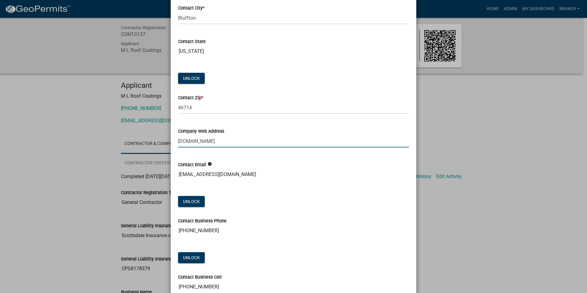
drag, startPoint x: 240, startPoint y: 140, endPoint x: 140, endPoint y: 149, distance: 100.5
click at [140, 149] on ngb-modal-window "Update Activity × Contractor Registration Type: Please check all that apply Gen…" at bounding box center [293, 146] width 587 height 293
click at [266, 175] on input "noeamil@gmail.com" at bounding box center [293, 174] width 231 height 12
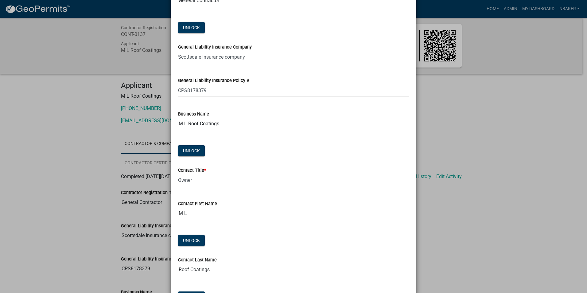
scroll to position [40, 0]
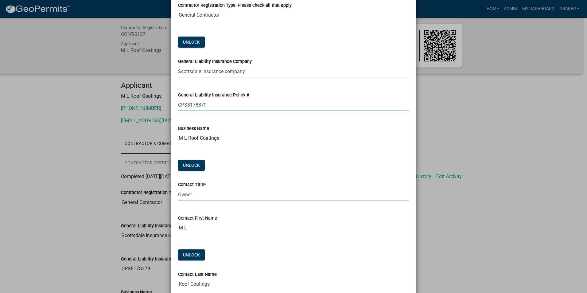
drag, startPoint x: 223, startPoint y: 103, endPoint x: 130, endPoint y: 94, distance: 93.7
click at [130, 94] on ngb-modal-window "Update Activity × Contractor Registration Type: Please check all that apply Gen…" at bounding box center [293, 146] width 587 height 293
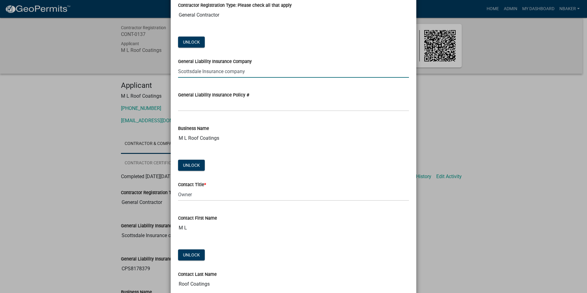
drag, startPoint x: 277, startPoint y: 72, endPoint x: 130, endPoint y: 75, distance: 147.1
click at [130, 74] on ngb-modal-window "Update Activity × Contractor Registration Type: Please check all that apply Gen…" at bounding box center [293, 146] width 587 height 293
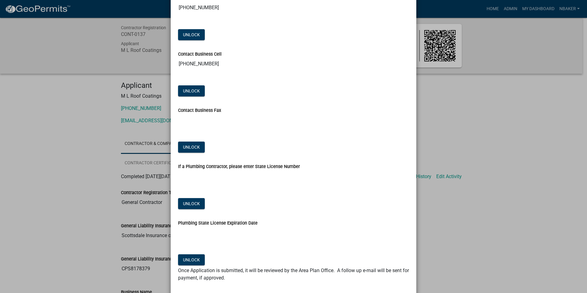
scroll to position [685, 0]
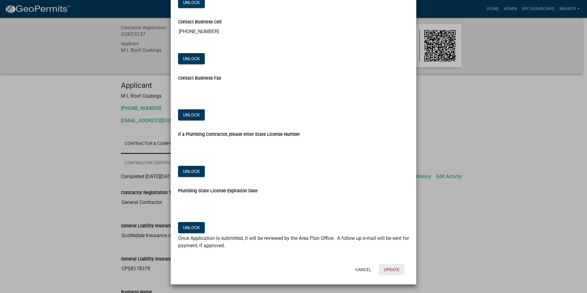
click at [391, 274] on button "Update" at bounding box center [391, 269] width 25 height 11
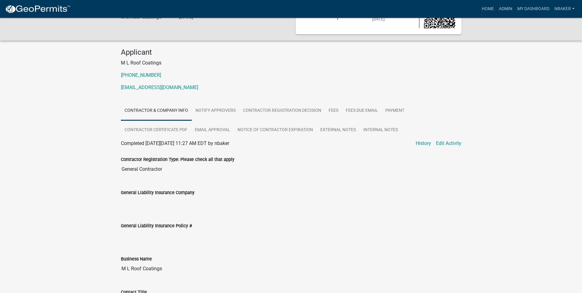
scroll to position [0, 0]
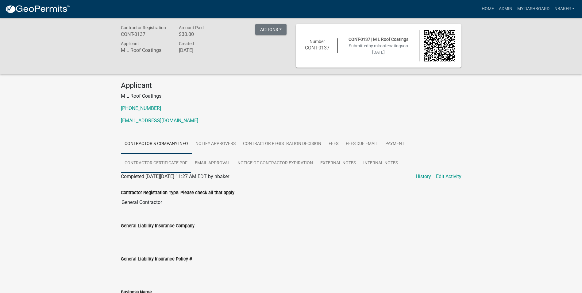
click at [177, 162] on link "Contractor Certificate PDF" at bounding box center [156, 163] width 70 height 20
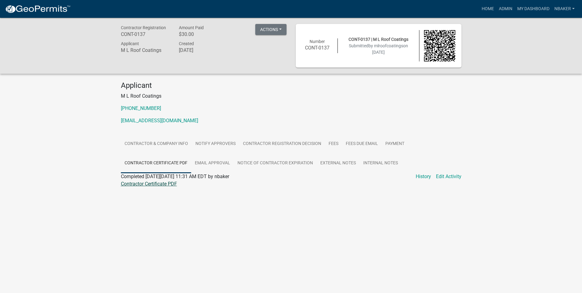
click at [168, 182] on link "Contractor Certificate PDF" at bounding box center [149, 184] width 56 height 6
drag, startPoint x: 473, startPoint y: 4, endPoint x: 485, endPoint y: 9, distance: 12.4
click at [476, 6] on div "Home Admin My Dashboard nbaker Admin Account Logout" at bounding box center [327, 9] width 502 height 12
click at [485, 9] on link "Home" at bounding box center [488, 9] width 17 height 12
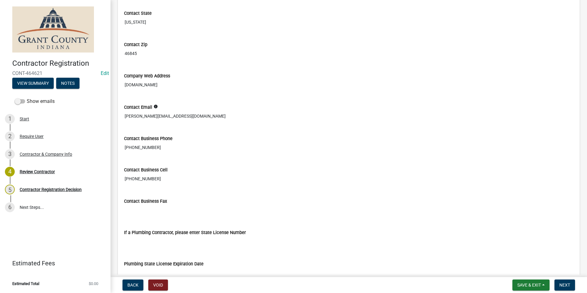
scroll to position [419, 0]
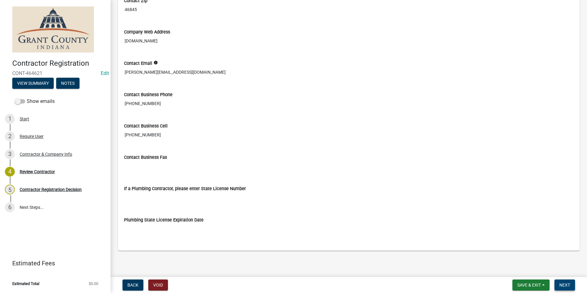
click at [564, 280] on button "Next" at bounding box center [564, 284] width 21 height 11
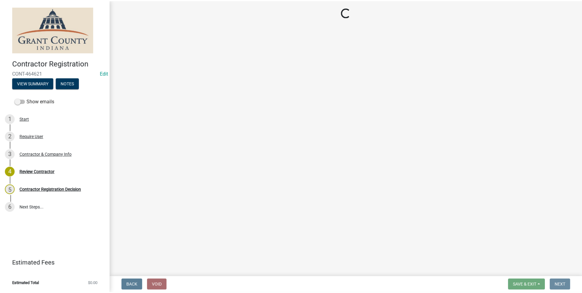
scroll to position [0, 0]
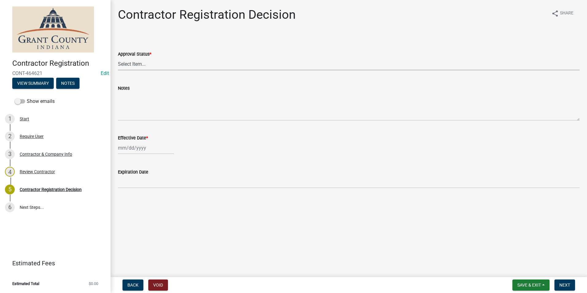
drag, startPoint x: 121, startPoint y: 66, endPoint x: 123, endPoint y: 71, distance: 5.1
click at [121, 66] on select "Select Item... Approved Denied" at bounding box center [349, 64] width 462 height 13
click at [118, 58] on select "Select Item... Approved Denied" at bounding box center [349, 64] width 462 height 13
click at [132, 71] on wm-data-entity-input "Approval Status * Select Item... Approved Denied" at bounding box center [349, 54] width 462 height 41
click at [135, 62] on select "Select Item... Approved Denied" at bounding box center [349, 64] width 462 height 13
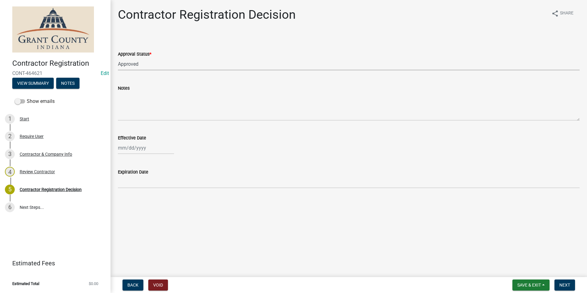
click at [118, 58] on select "Select Item... Approved Denied" at bounding box center [349, 64] width 462 height 13
select select "4b86b809-39dd-4c68-9f3d-fdb3e7050482"
click at [153, 138] on div "Effective Date *" at bounding box center [349, 137] width 462 height 7
click at [152, 142] on div at bounding box center [146, 148] width 56 height 13
select select "8"
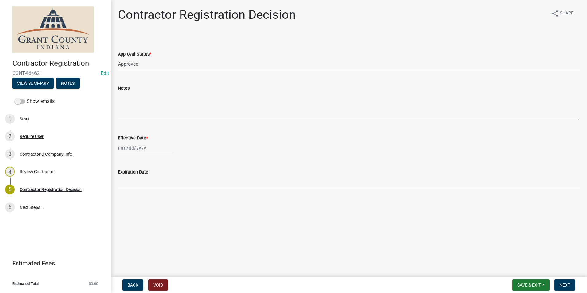
select select "2025"
click at [126, 206] on div "18" at bounding box center [124, 210] width 10 height 10
type input "[DATE]"
click at [565, 284] on span "Next" at bounding box center [564, 284] width 11 height 5
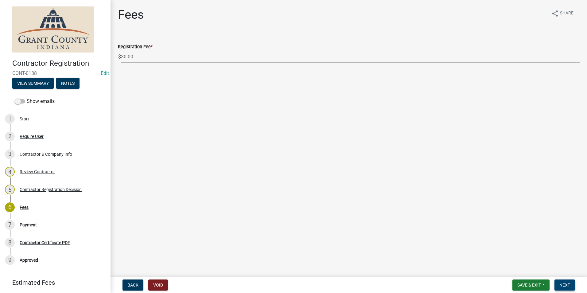
click at [564, 283] on span "Next" at bounding box center [564, 284] width 11 height 5
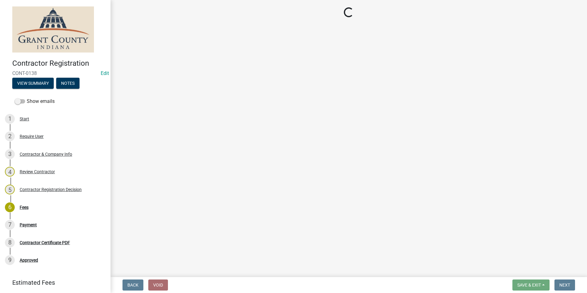
select select "3: 3"
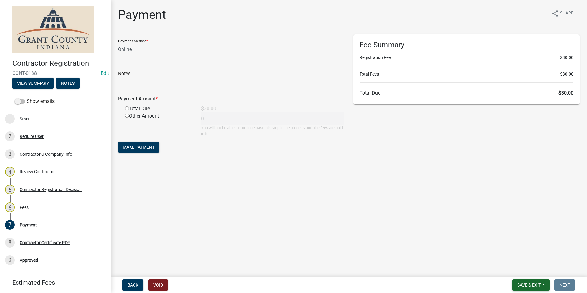
drag, startPoint x: 531, startPoint y: 293, endPoint x: 530, endPoint y: 288, distance: 5.1
click at [530, 291] on nav "Back Void Save & Exit Save Save & Exit Next" at bounding box center [349, 285] width 476 height 16
click at [530, 287] on span "Save & Exit" at bounding box center [529, 284] width 24 height 5
click at [526, 273] on button "Save & Exit" at bounding box center [524, 269] width 49 height 15
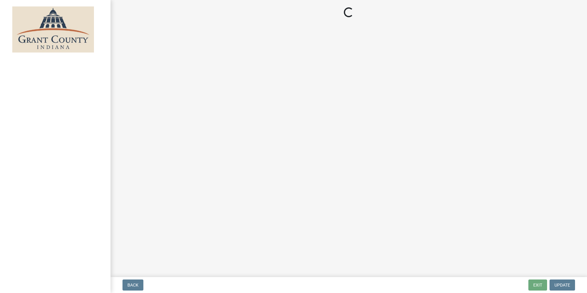
select select "3: 3"
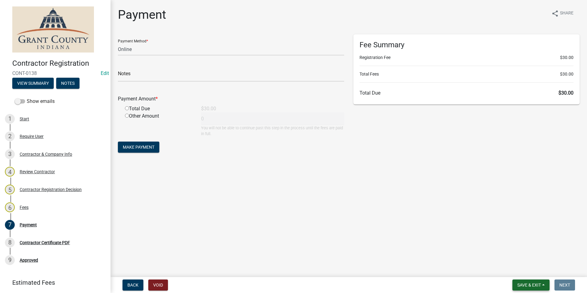
click at [523, 283] on span "Save & Exit" at bounding box center [529, 284] width 24 height 5
click at [519, 276] on button "Save & Exit" at bounding box center [524, 269] width 49 height 15
